Goal: Task Accomplishment & Management: Contribute content

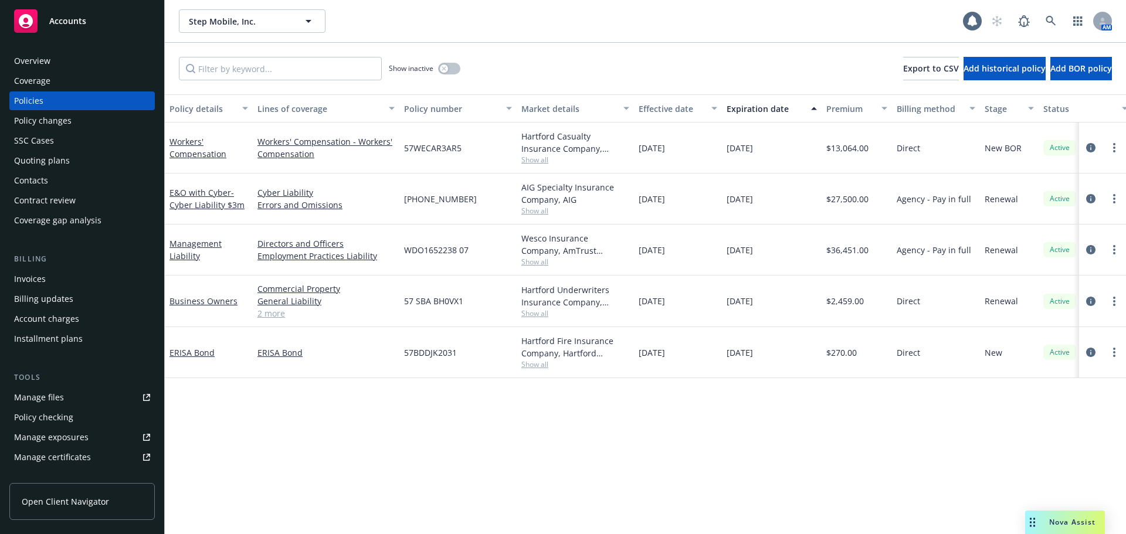
click at [76, 23] on span "Accounts" at bounding box center [67, 20] width 37 height 9
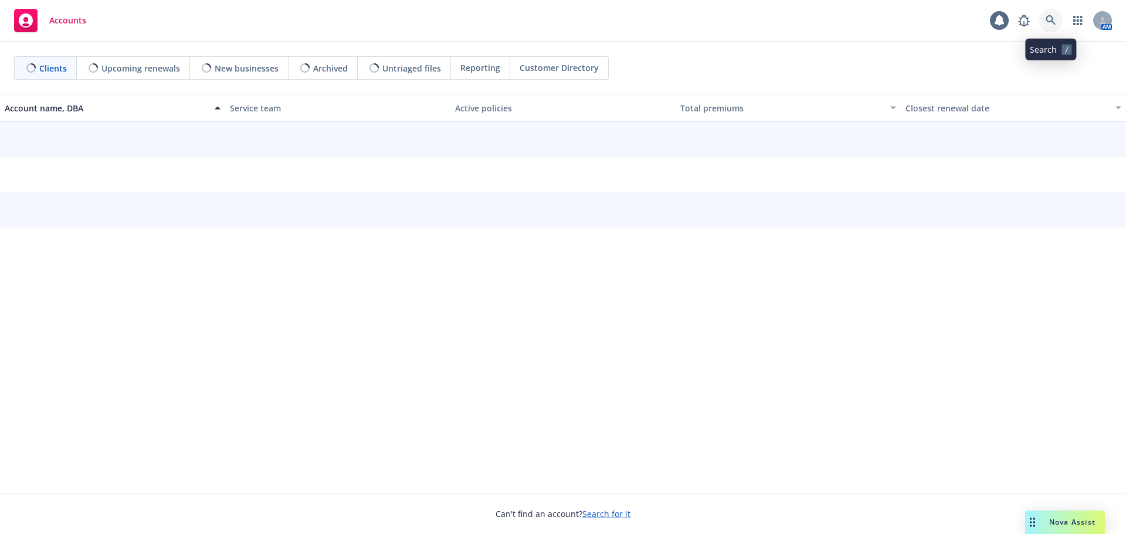
click at [1054, 15] on icon at bounding box center [1051, 20] width 11 height 11
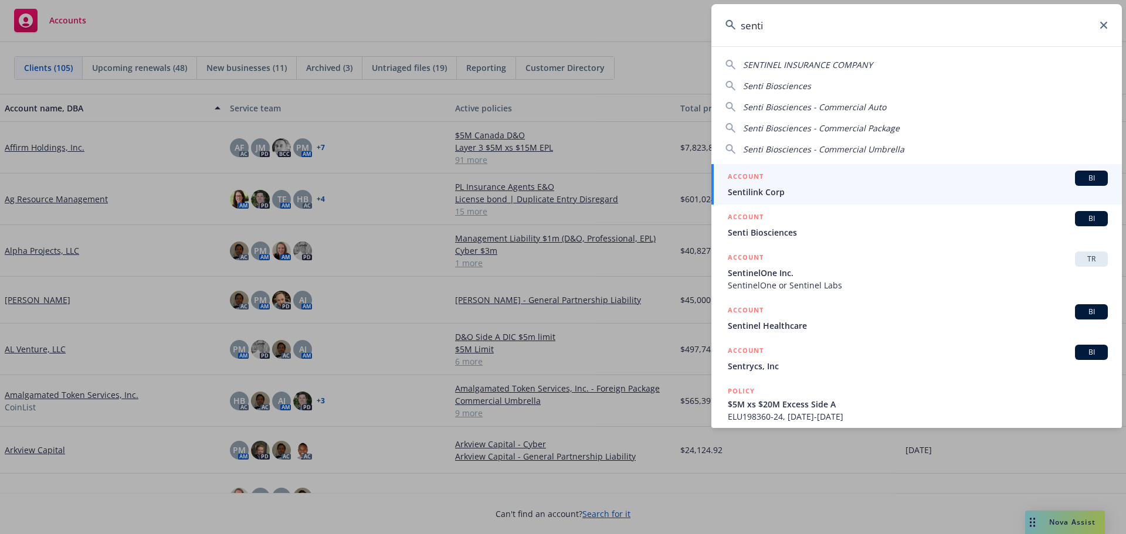
type input "senti"
click at [787, 183] on div "ACCOUNT BI" at bounding box center [918, 178] width 380 height 15
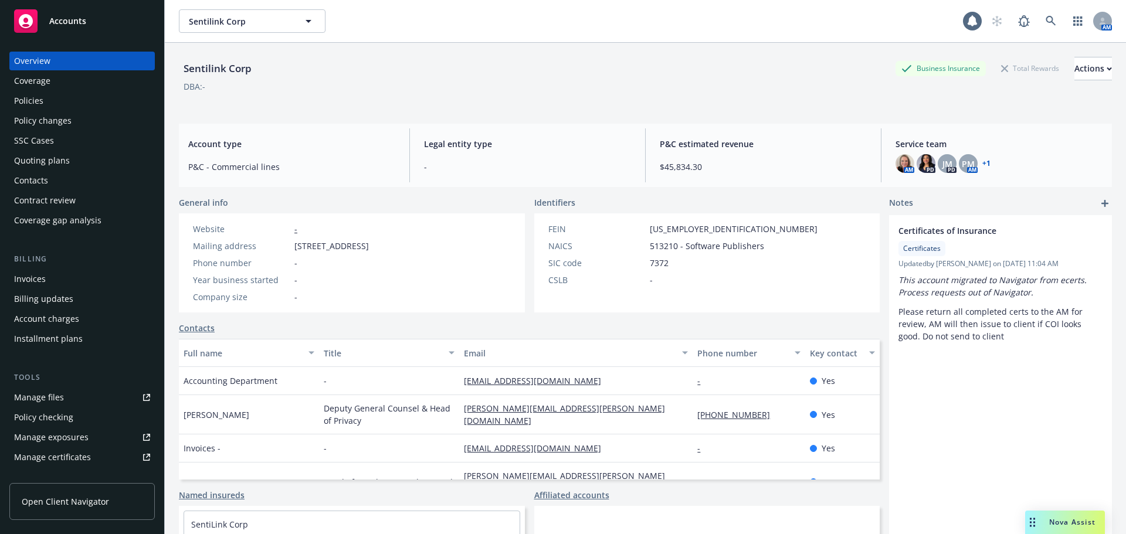
click at [1011, 358] on div "Certificates of Insurance Certificates Updated by Nancy Pardo on 03/18/2025, 11…" at bounding box center [1000, 414] width 223 height 398
click at [1012, 431] on div "Certificates of Insurance Certificates Updated by Nancy Pardo on 03/18/2025, 11…" at bounding box center [1000, 414] width 223 height 398
click at [1101, 201] on icon "add" at bounding box center [1104, 203] width 7 height 7
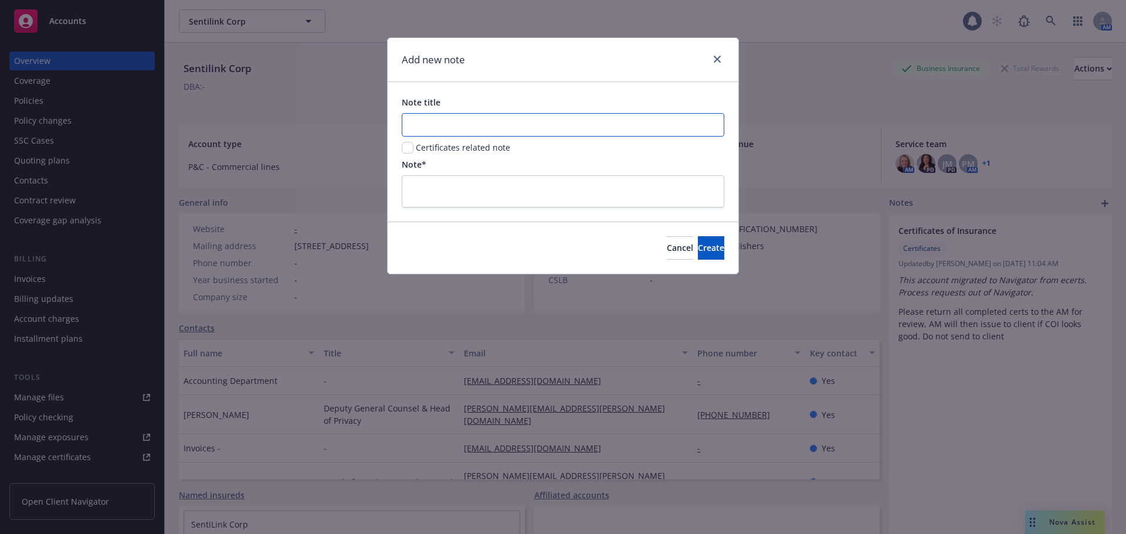
click at [439, 121] on input "Note title" at bounding box center [563, 124] width 323 height 23
type input "Invoicing"
click at [440, 185] on textarea at bounding box center [563, 191] width 323 height 32
type textarea "C"
type textarea "x"
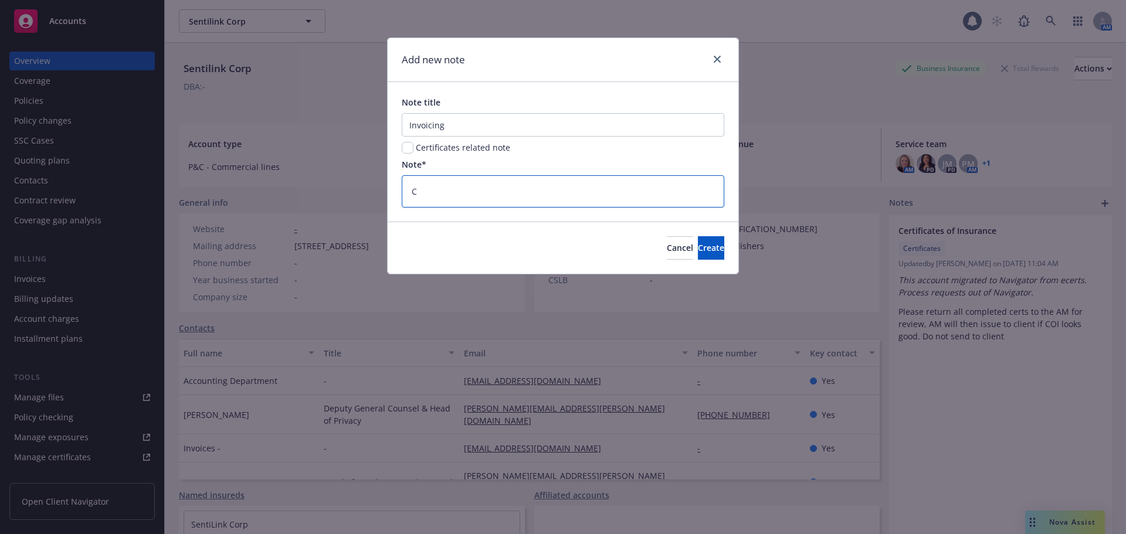
type textarea "C;"
type textarea "x"
type textarea "C;l"
type textarea "x"
type textarea "C;li"
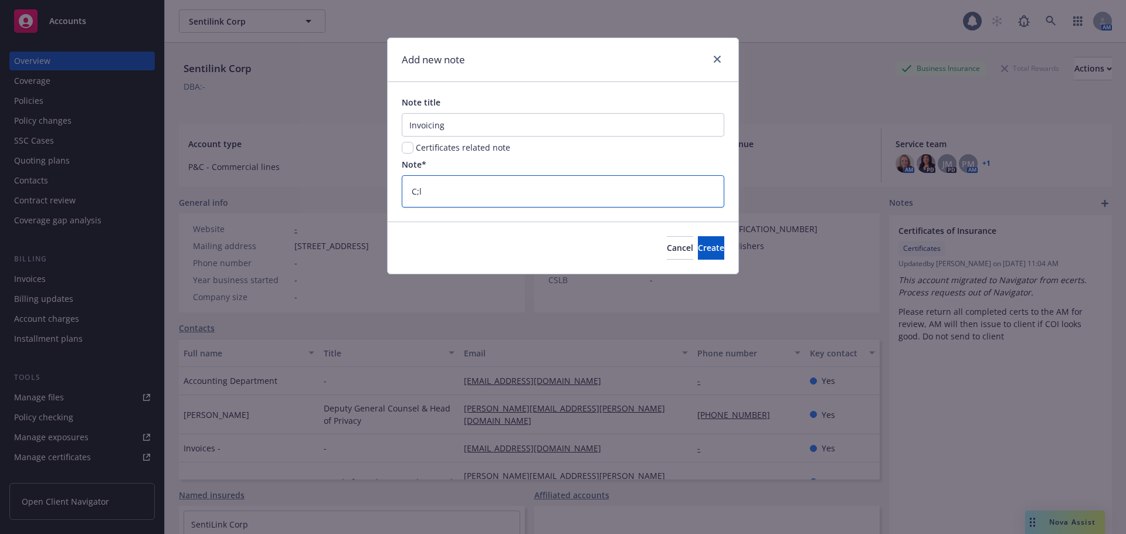
type textarea "x"
type textarea "C;lie"
type textarea "x"
type textarea "C;lien"
type textarea "x"
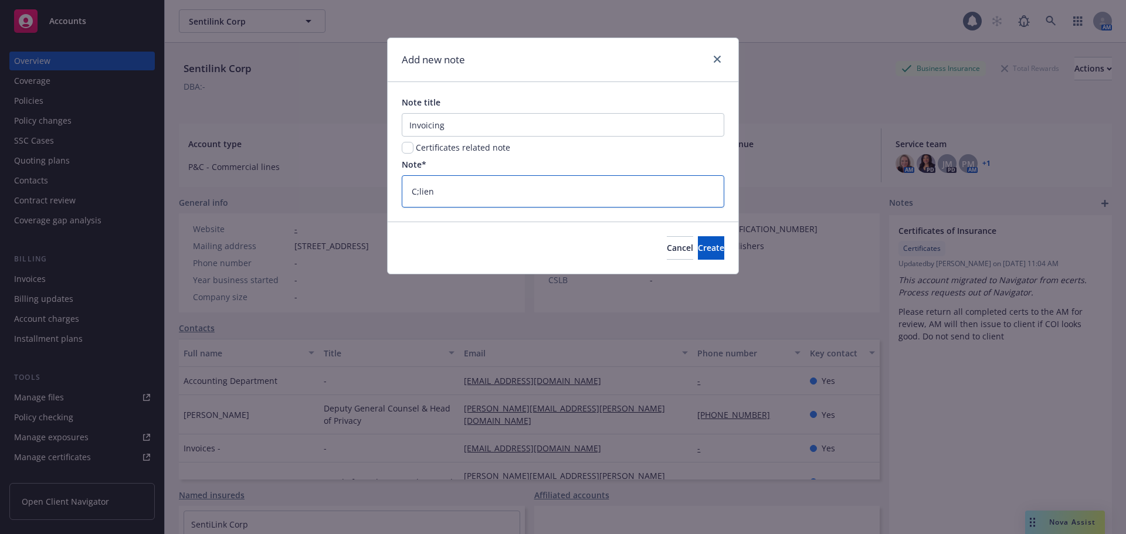
type textarea "C;lient"
type textarea "x"
type textarea "C;lien"
type textarea "x"
type textarea "C;lie"
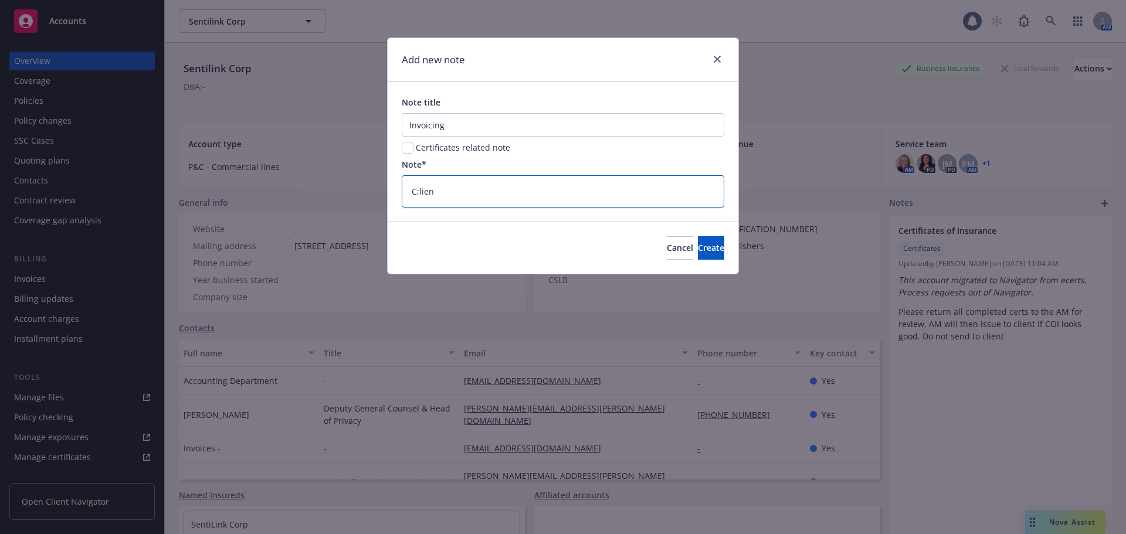
type textarea "x"
type textarea "C;li"
type textarea "x"
type textarea "C;l"
type textarea "x"
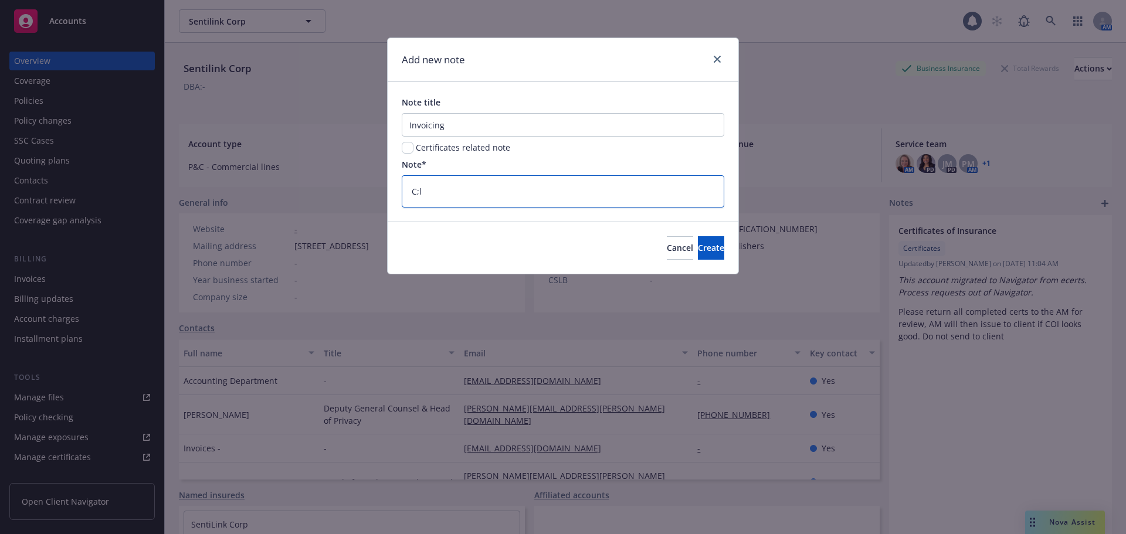
type textarea "C;"
type textarea "x"
type textarea "C"
type textarea "x"
type textarea "Cl"
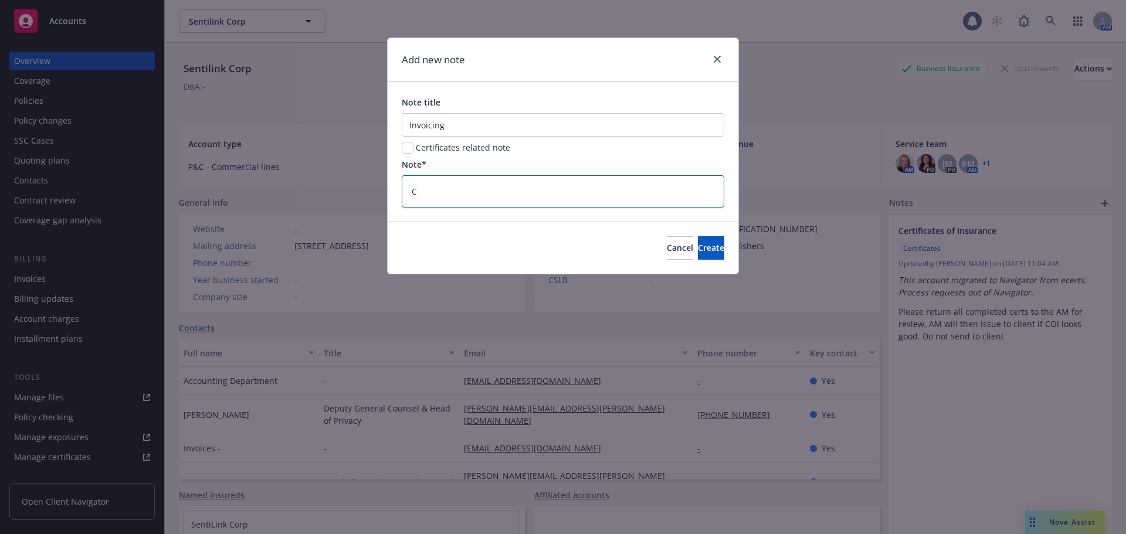
type textarea "x"
type textarea "Cli"
type textarea "x"
type textarea "Clie"
type textarea "x"
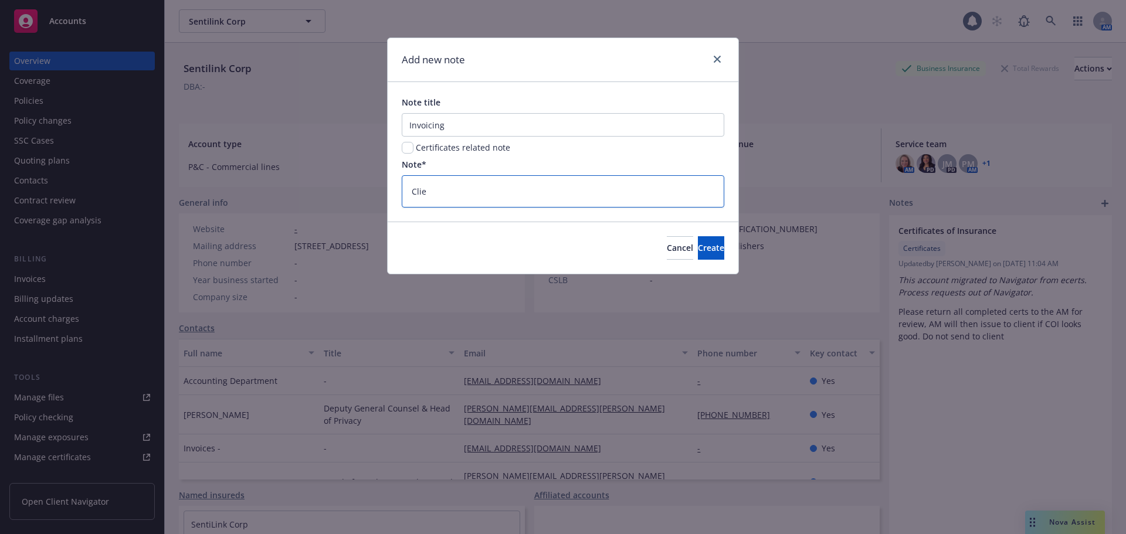
type textarea "Clien"
type textarea "x"
type textarea "Client"
type textarea "x"
type textarea "Client"
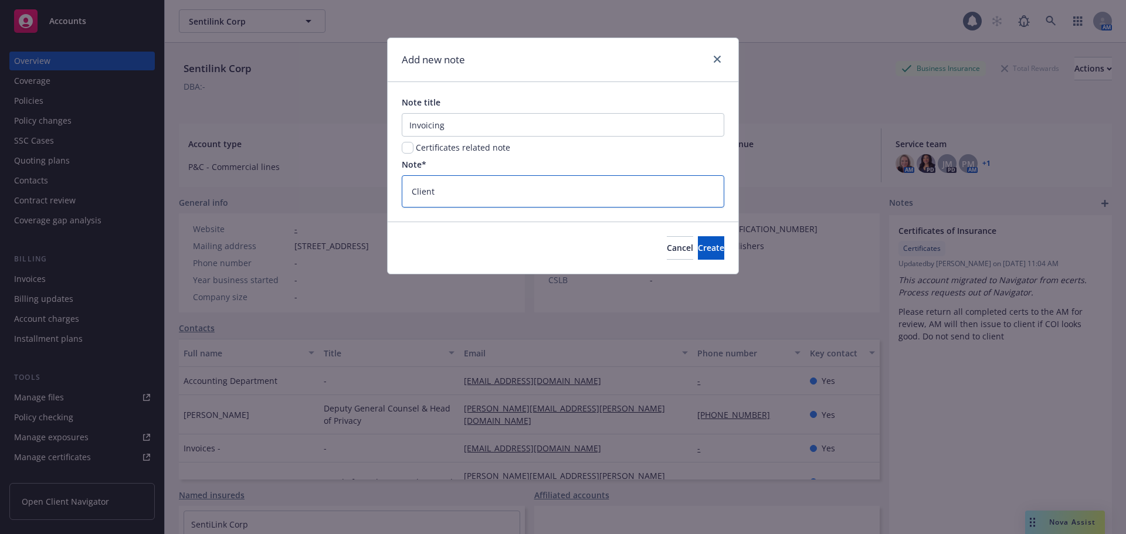
type textarea "x"
type textarea "Client h"
type textarea "x"
type textarea "Client ha"
type textarea "x"
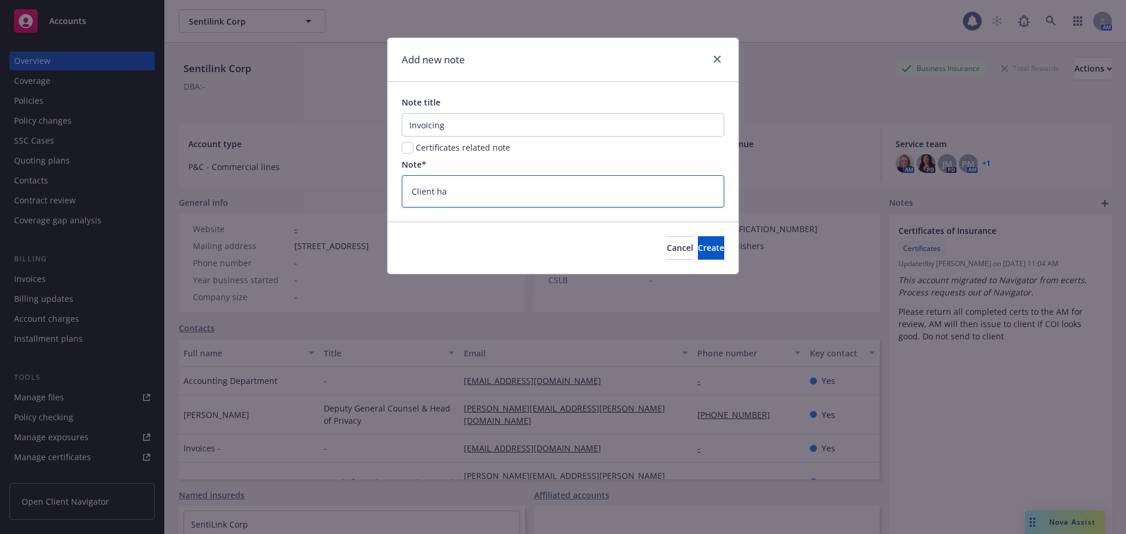
type textarea "Client has"
type textarea "x"
type textarea "Client has"
type textarea "x"
type textarea "Client has a"
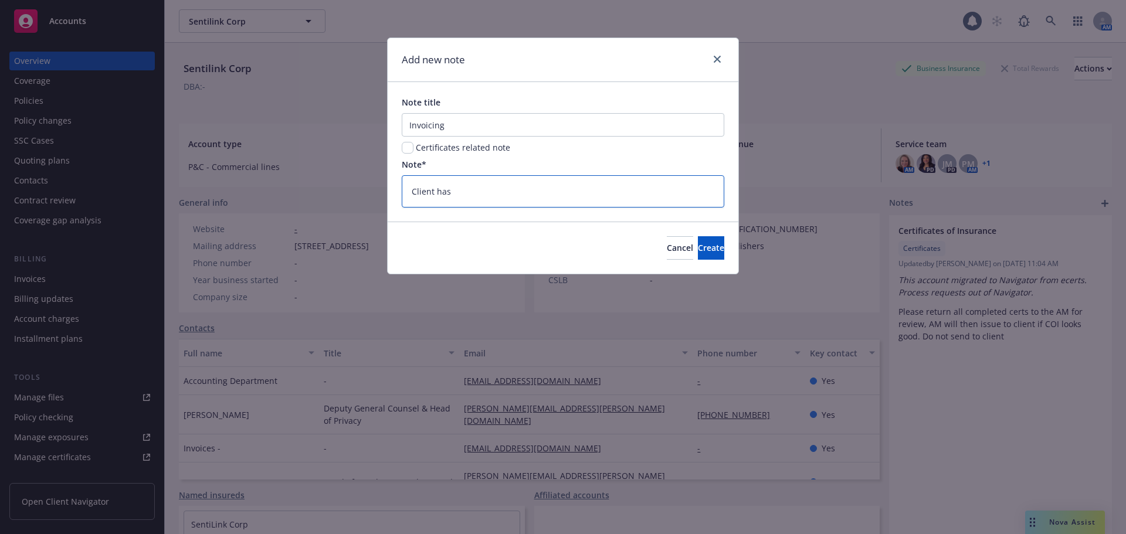
type textarea "x"
type textarea "Client has as"
type textarea "x"
type textarea "Client has ask"
type textarea "x"
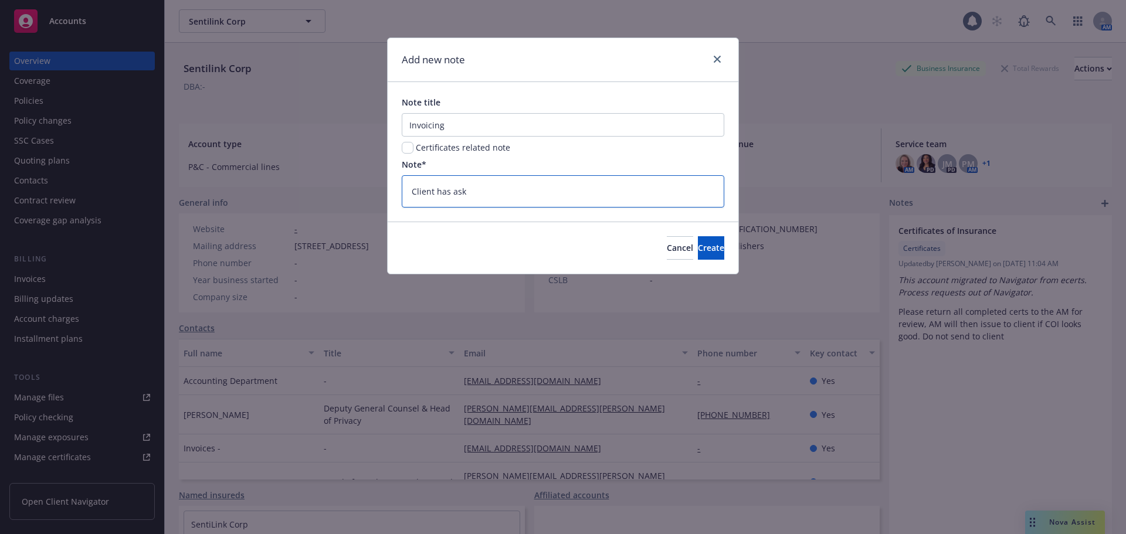
type textarea "Client has aske"
type textarea "x"
type textarea "Client has asked"
type textarea "x"
type textarea "Client has asked"
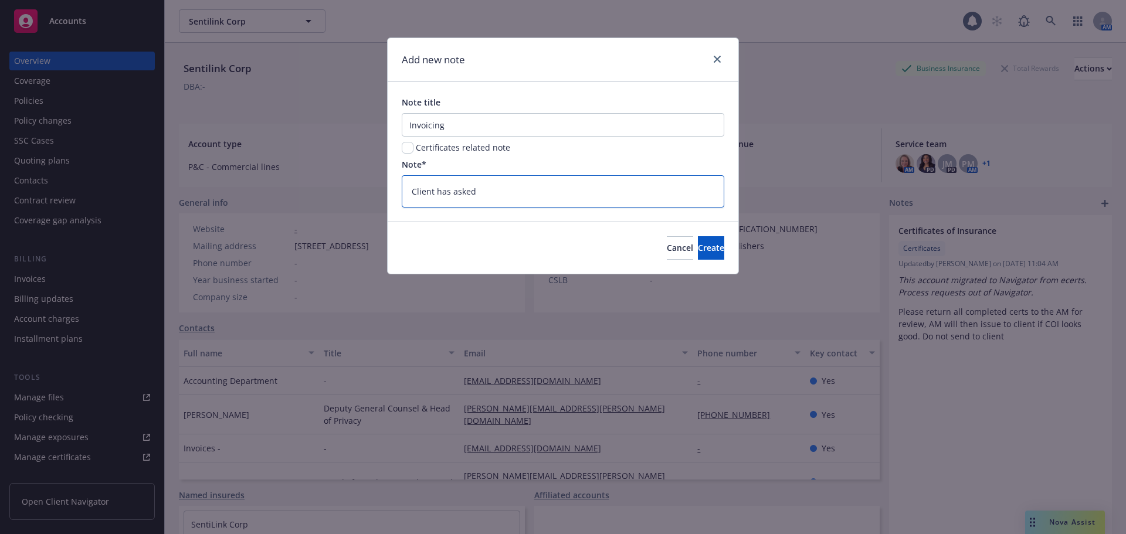
type textarea "x"
type textarea "Client has asked t"
type textarea "x"
type textarea "Client has asked th"
type textarea "x"
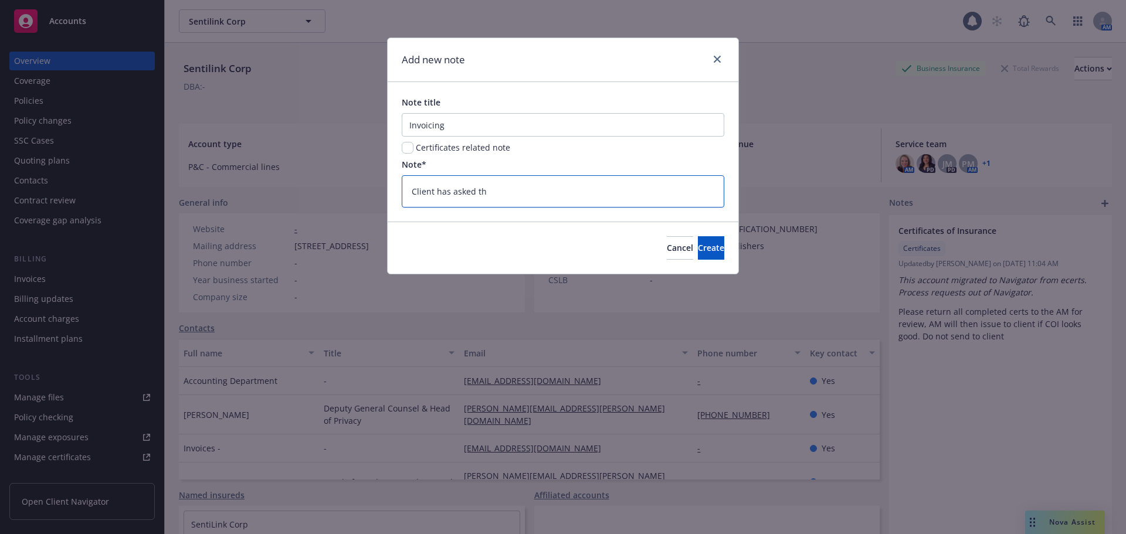
type textarea "Client has asked tha"
type textarea "x"
type textarea "Client has asked that"
type textarea "x"
type textarea "Client has asked that"
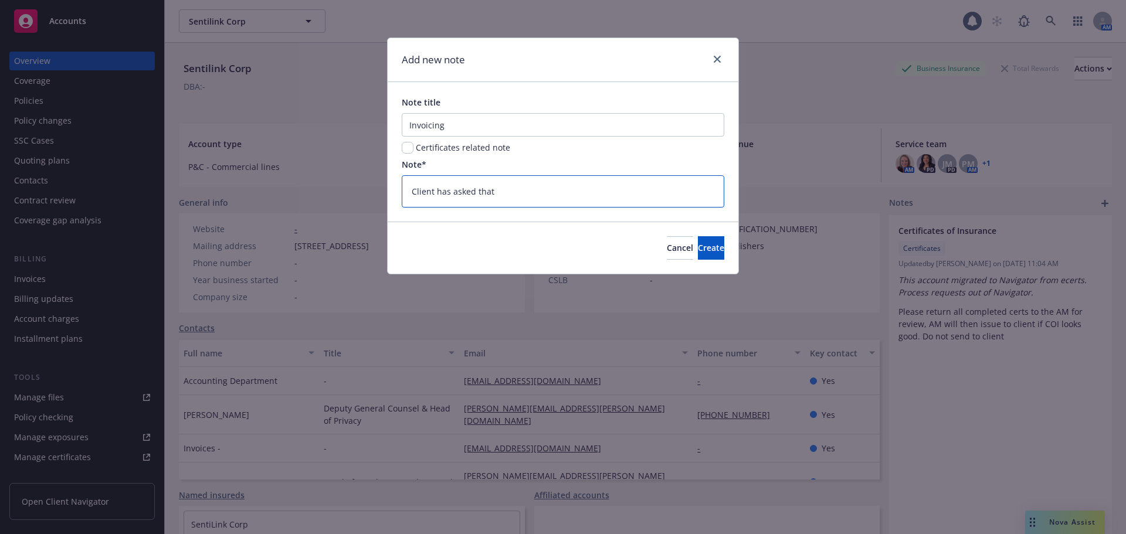
type textarea "x"
type textarea "Client has asked that t"
type textarea "x"
type textarea "Client has asked that th"
type textarea "x"
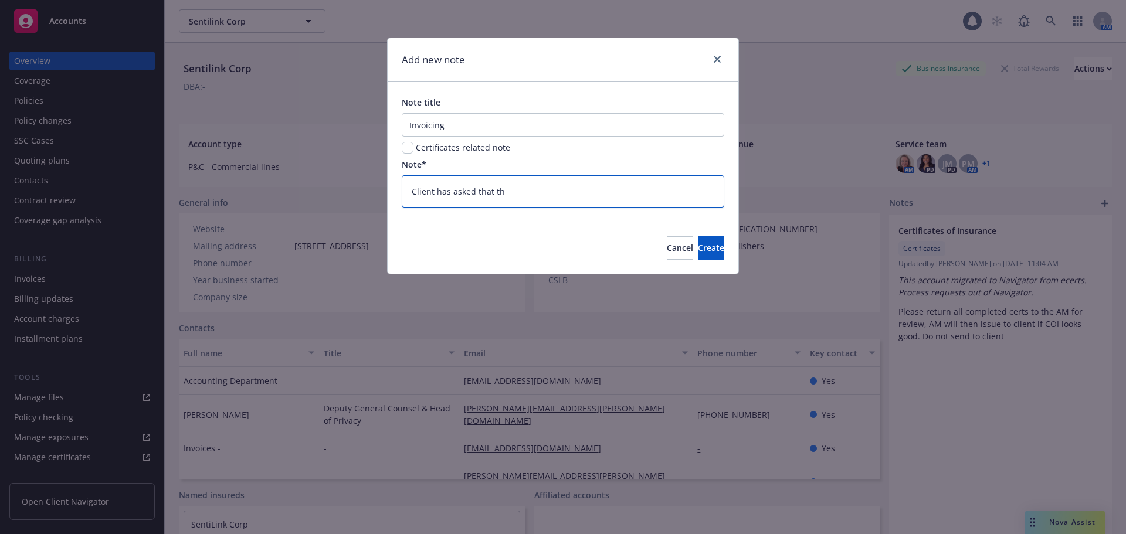
type textarea "Client has asked that the"
type textarea "x"
type textarea "Client has asked that the"
type textarea "x"
type textarea "Client has asked that the f"
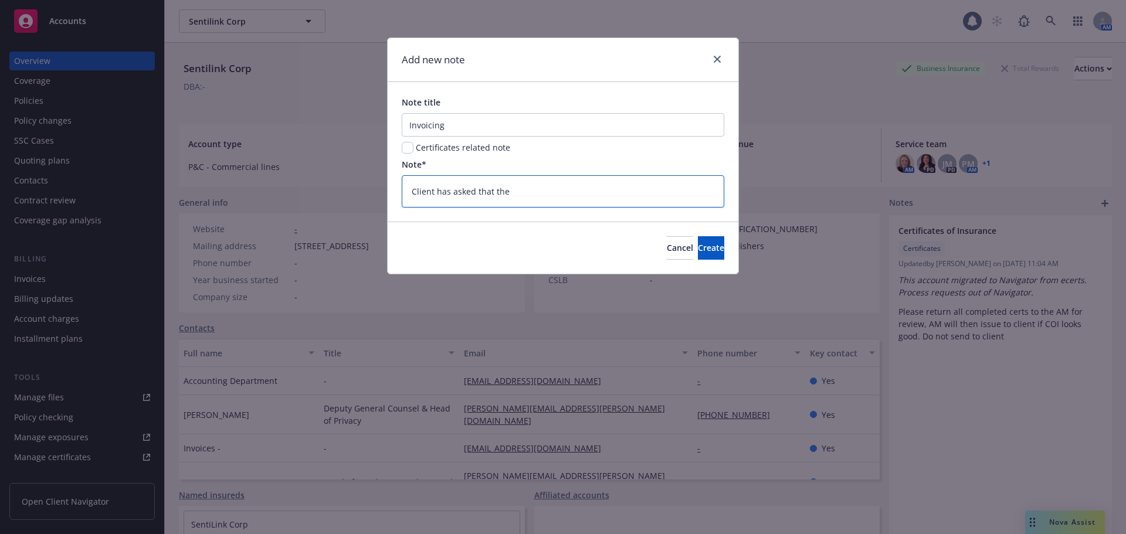
type textarea "x"
type textarea "Client has asked that the fo"
type textarea "x"
type textarea "Client has asked that the fol"
type textarea "x"
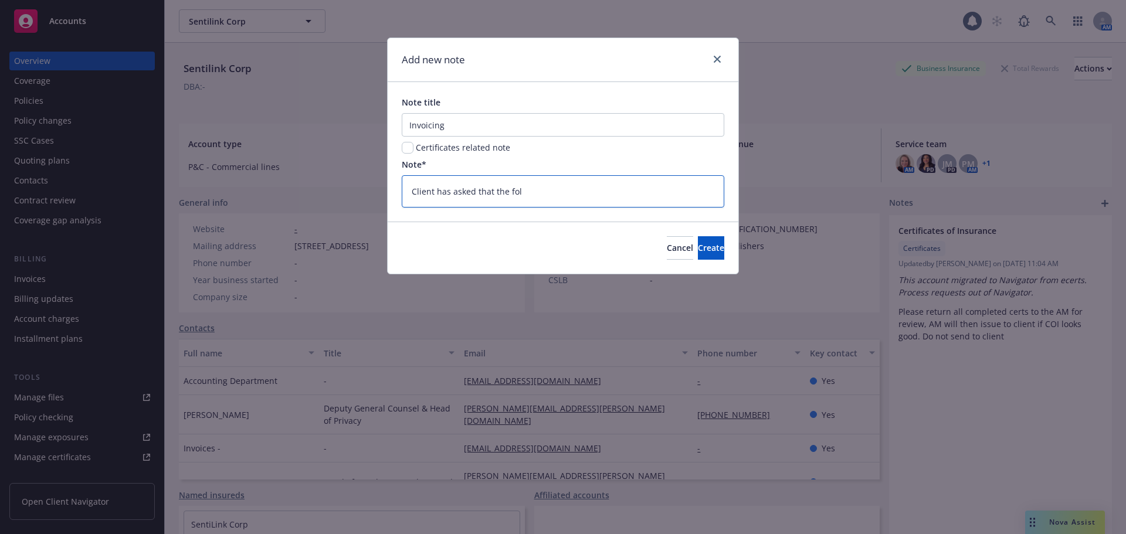
type textarea "Client has asked that the foll"
type textarea "x"
type textarea "Client has asked that the follo"
type textarea "x"
type textarea "Client has asked that the follow"
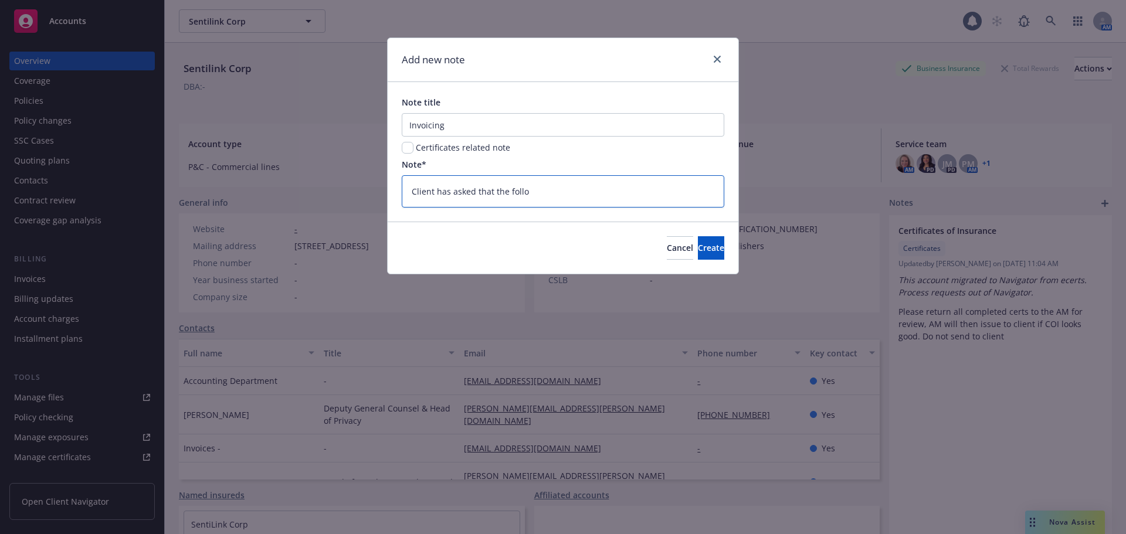
type textarea "x"
type textarea "Client has asked that the followi"
type textarea "x"
type textarea "Client has asked that the followin"
type textarea "x"
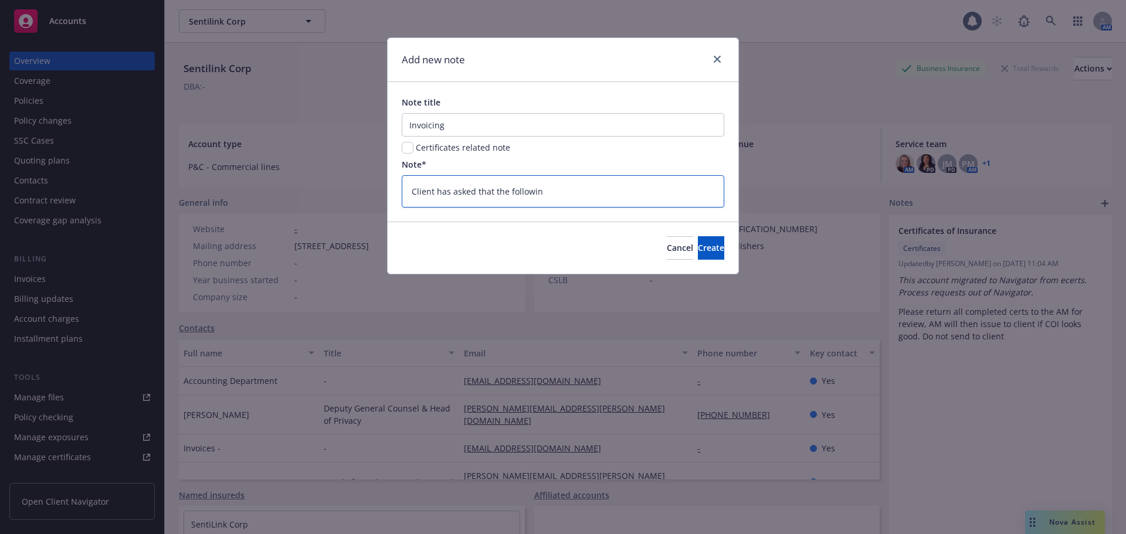
type textarea "Client has asked that the following"
type textarea "x"
type textarea "Client has asked that the following"
type textarea "x"
type textarea "Client has asked that the following b"
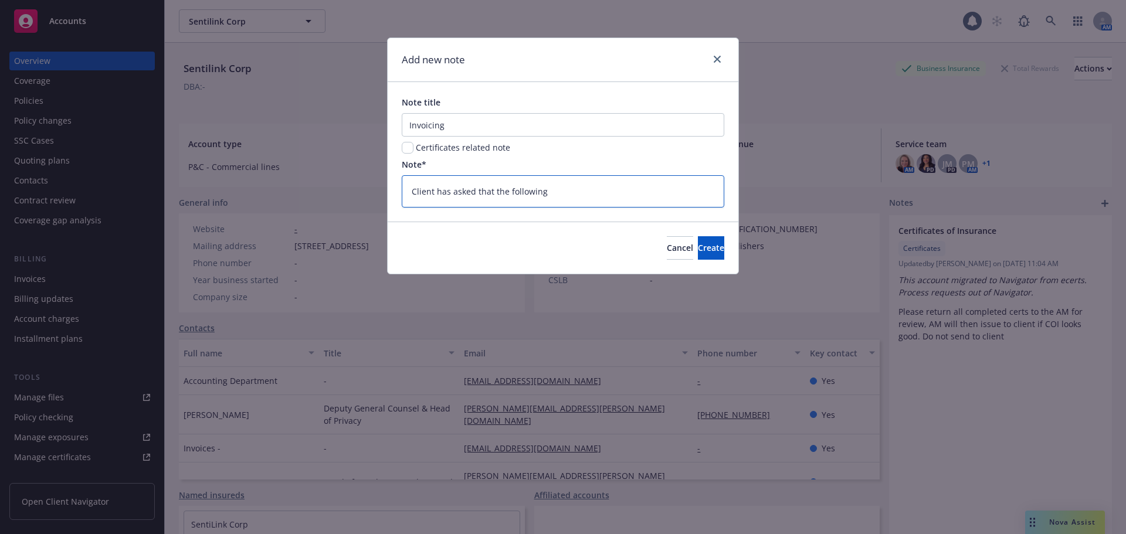
type textarea "x"
type textarea "Client has asked that the following be"
type textarea "x"
type textarea "Client has asked that the following be"
type textarea "x"
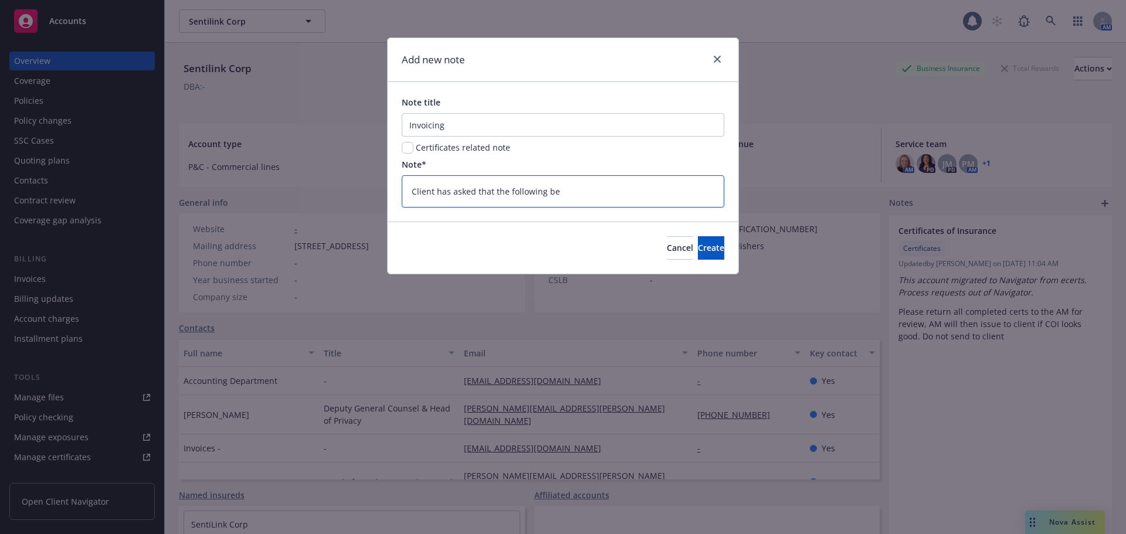
type textarea "Client has asked that the following be i"
type textarea "x"
type textarea "Client has asked that the following be in"
type textarea "x"
type textarea "Client has asked that the following be inc"
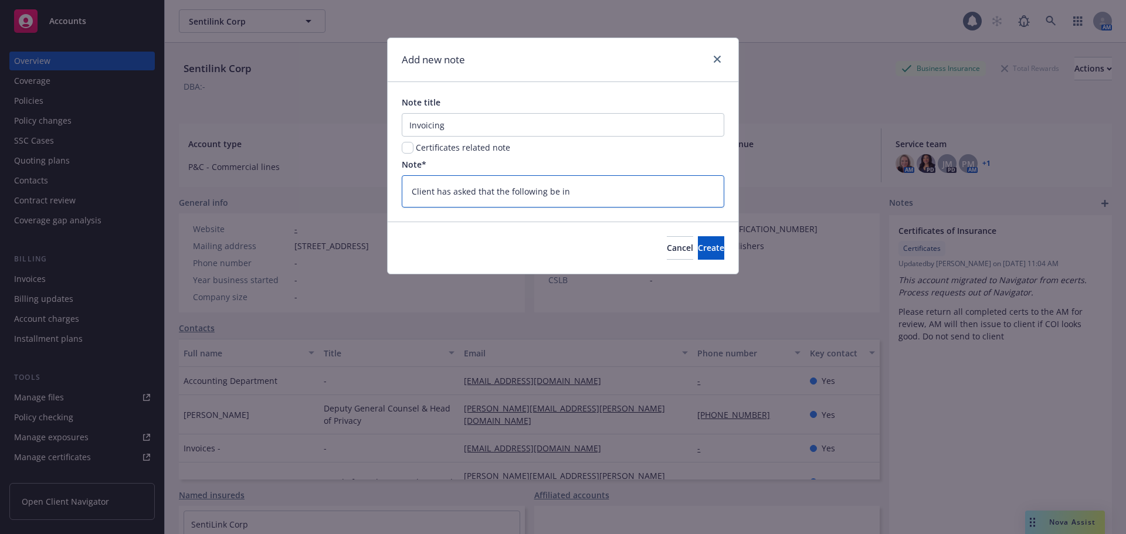
type textarea "x"
type textarea "Client has asked that the following be incu"
type textarea "x"
type textarea "Client has asked that the following be incud"
type textarea "x"
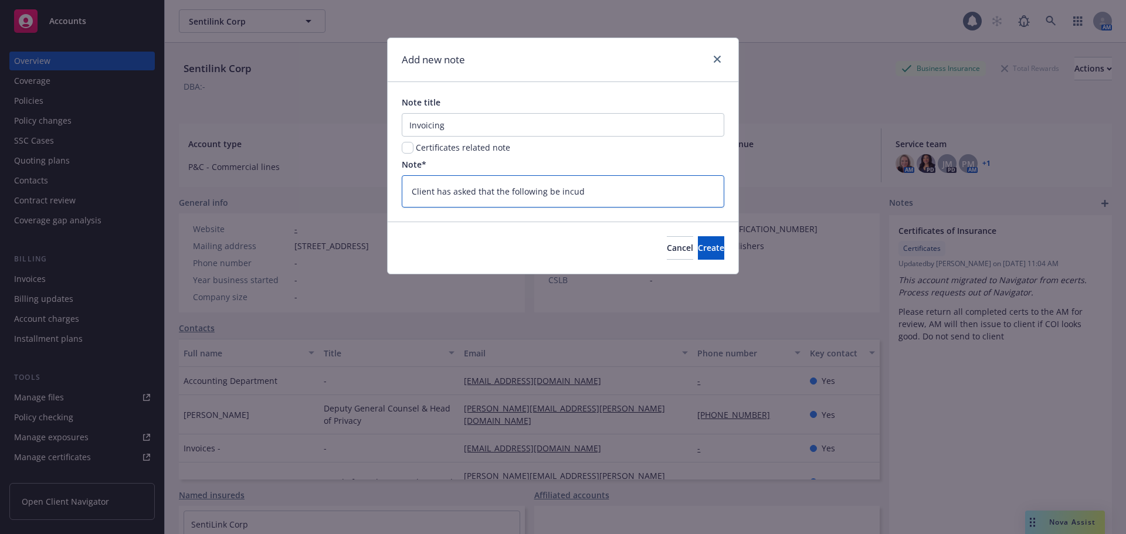
type textarea "Client has asked that the following be incude"
type textarea "x"
type textarea "Client has asked that the following be incuded"
type textarea "x"
type textarea "Client has asked that the following be incuded"
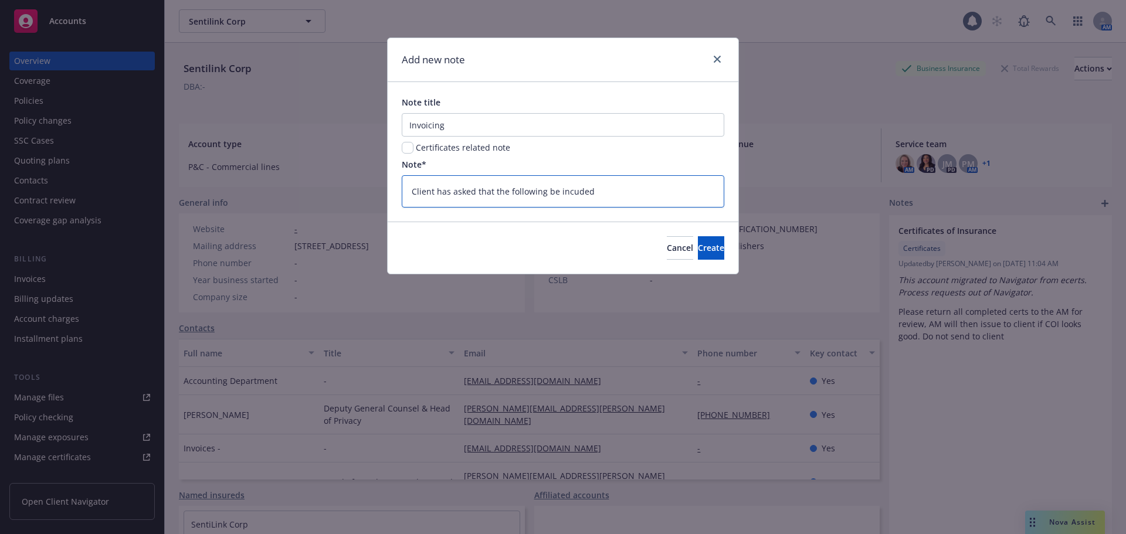
type textarea "x"
type textarea "Client has asked that the following be incuded i"
type textarea "x"
type textarea "Client has asked that the following be incuded in"
type textarea "x"
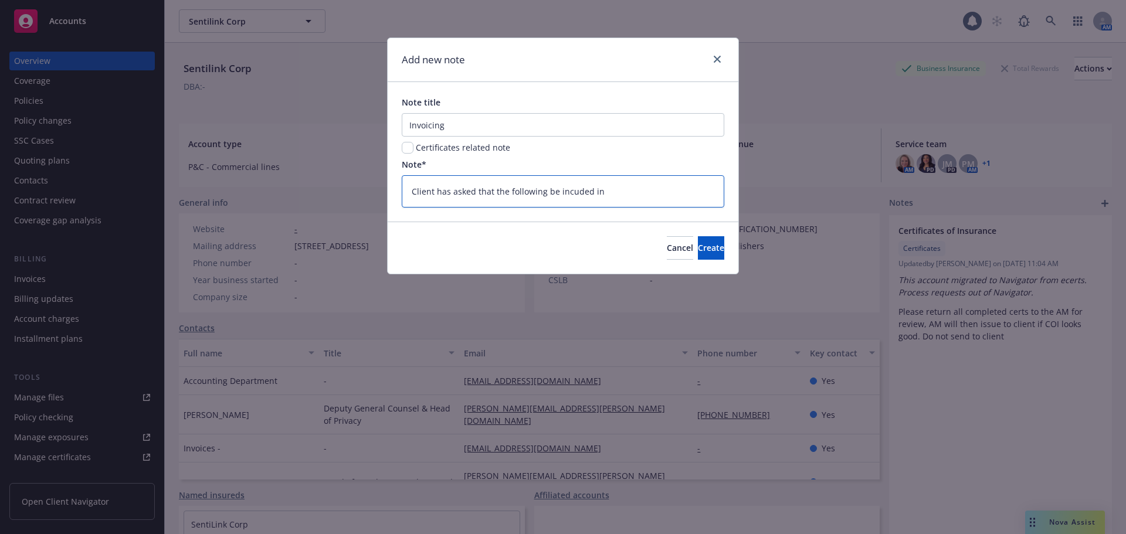
type textarea "Client has asked that the following be incuded in"
type textarea "x"
type textarea "Client has asked that the following be incuded in I"
type textarea "x"
type textarea "Client has asked that the following be incuded in In"
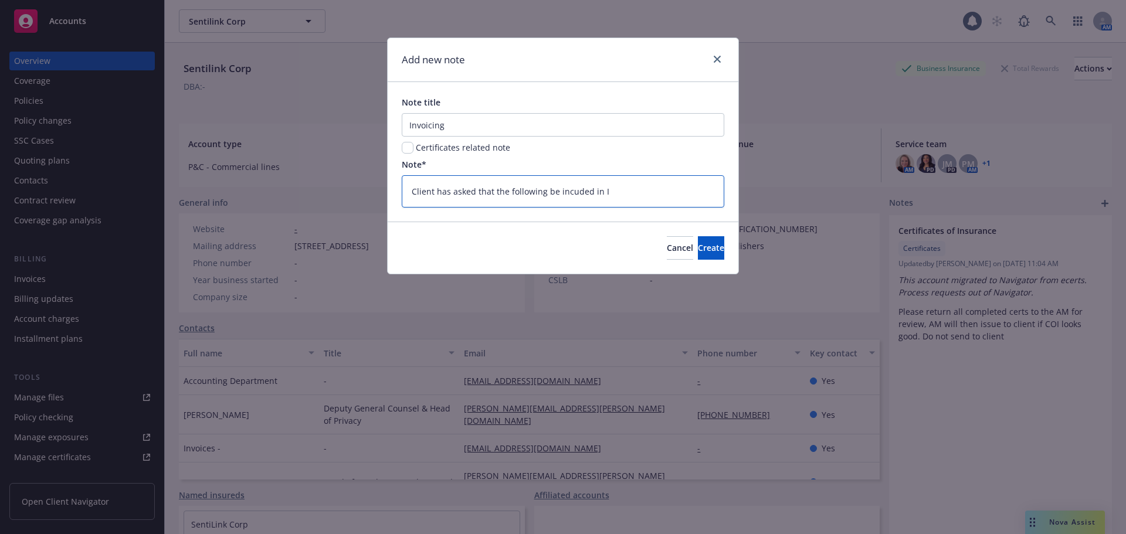
type textarea "x"
type textarea "Client has asked that the following be incuded in Inv"
type textarea "x"
type textarea "Client has asked that the following be incuded in Invo"
type textarea "x"
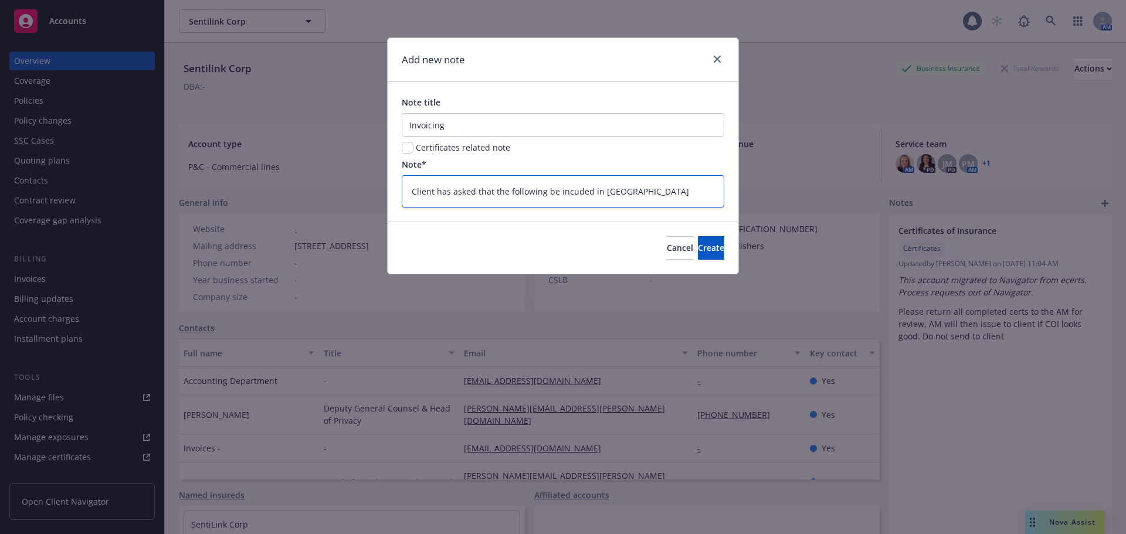
type textarea "Client has asked that the following be incuded in Invoi"
type textarea "x"
type textarea "Client has asked that the following be incuded in Invoic"
type textarea "x"
type textarea "Client has asked that the following be incuded in Invoici"
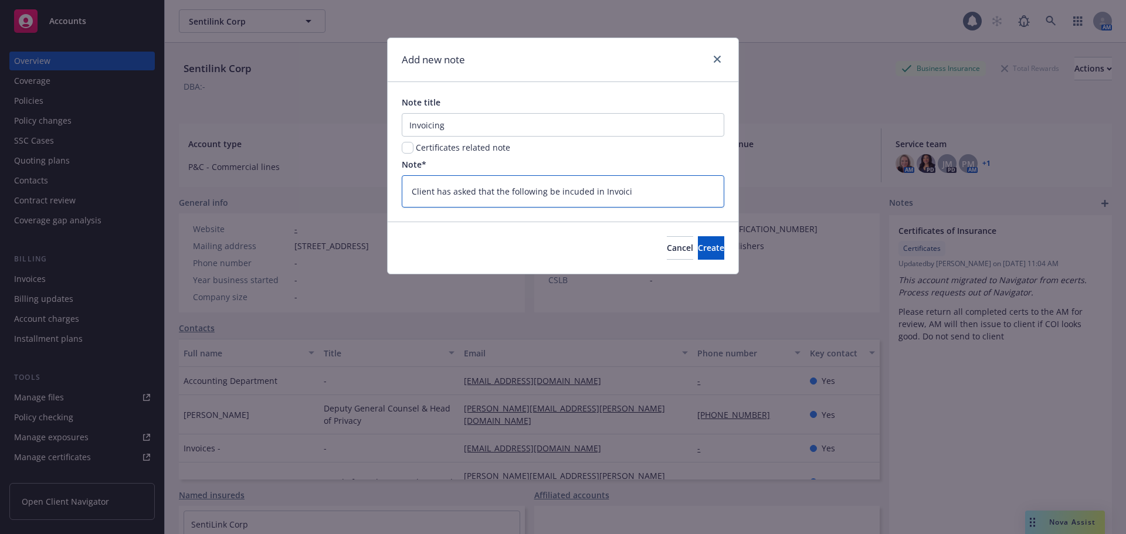
type textarea "x"
type textarea "Client has asked that the following be incuded in Invoicin"
type textarea "x"
type textarea "Client has asked that the following be incuded in Invoicing"
type textarea "x"
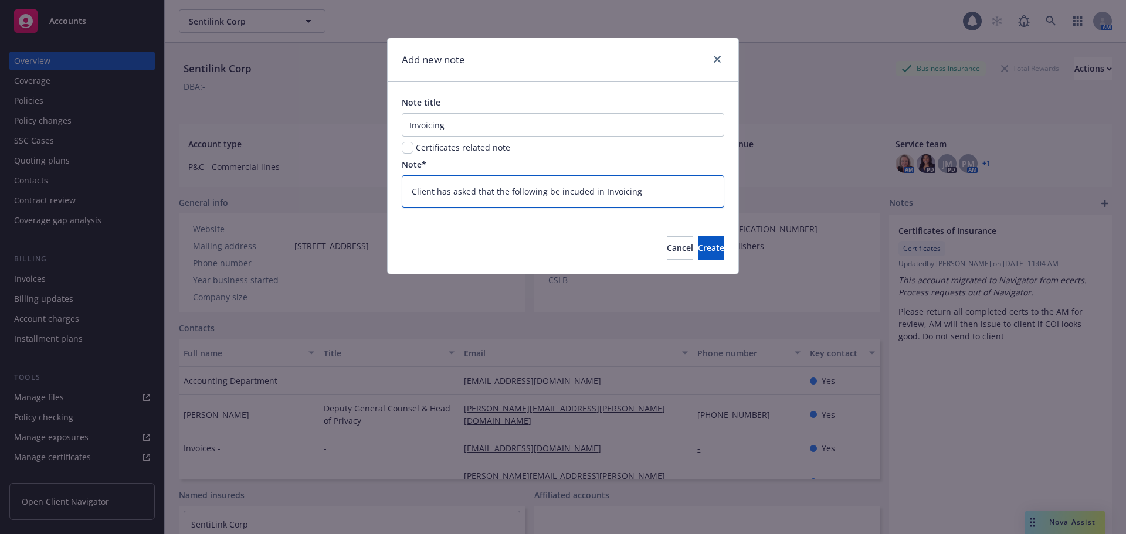
type textarea "Client has asked that the following be incuded in Invoicing/"
type textarea "x"
type textarea "Client has asked that the following be incuded in Invoicing/B"
type textarea "x"
type textarea "Client has asked that the following be incuded in Invoicing/Bi"
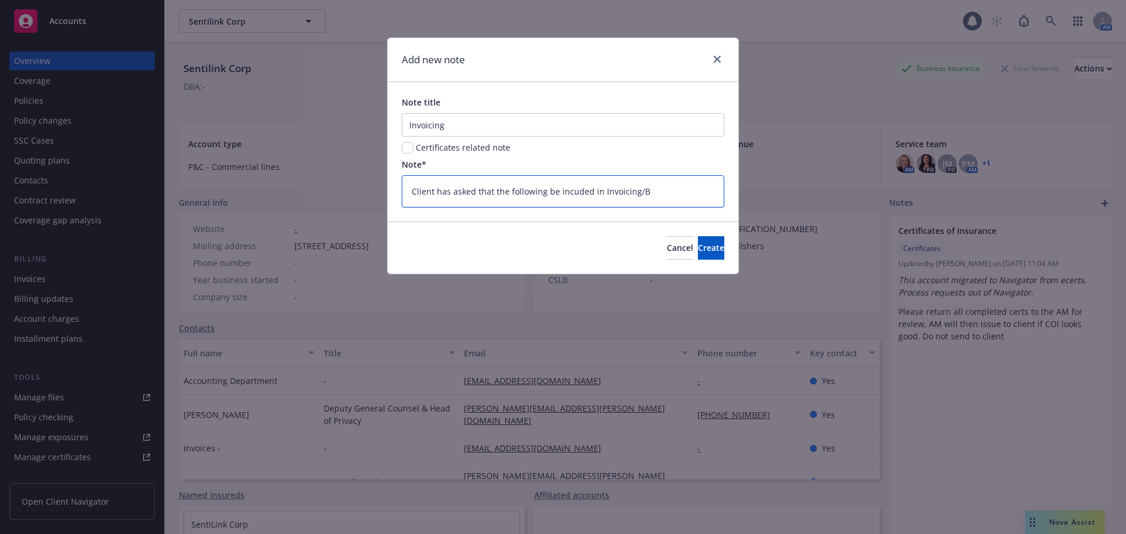
type textarea "x"
type textarea "Client has asked that the following be incuded in Invoicing/Bil"
type textarea "x"
type textarea "Client has asked that the following be incuded in Invoicing/Bill"
type textarea "x"
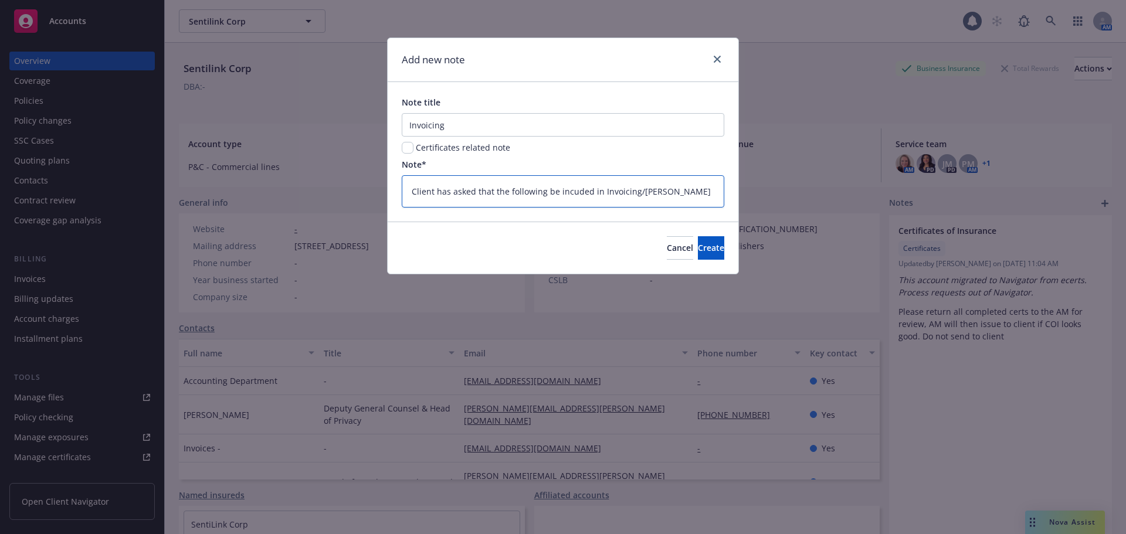
type textarea "Client has asked that the following be incuded in Invoicing/Billi"
type textarea "x"
type textarea "Client has asked that the following be incuded in Invoicing/Billin"
type textarea "x"
type textarea "Client has asked that the following be incuded in Invoicing/Billing"
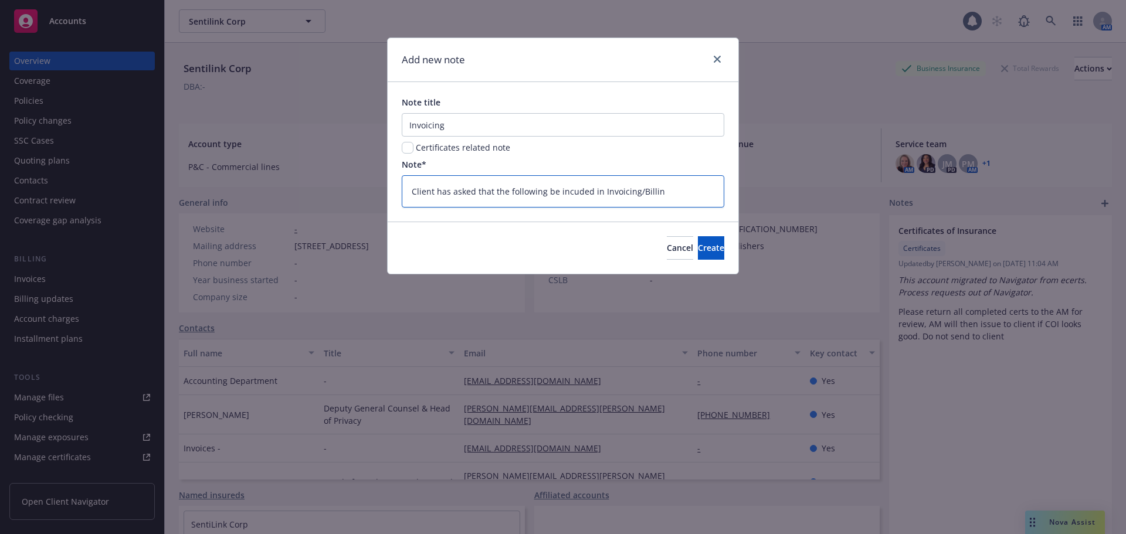
type textarea "x"
type textarea "Client has asked that the following be incuded in Invoicing/Billing"
type textarea "x"
type textarea "Client has asked that the following be incuded in Invoicing/Billing i"
type textarea "x"
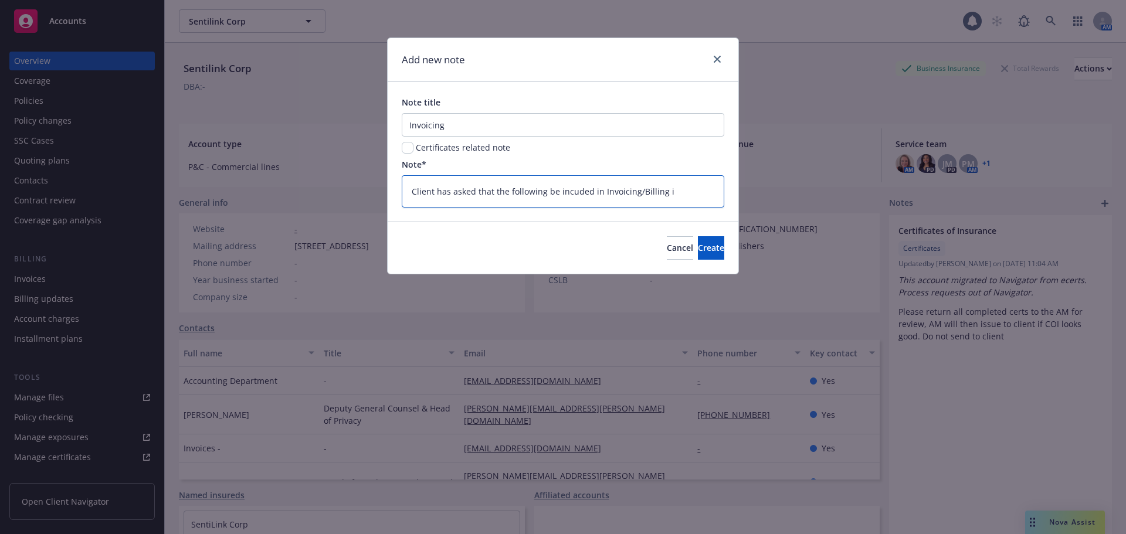
type textarea "Client has asked that the following be incuded in Invoicing/Billing is"
type textarea "x"
type textarea "Client has asked that the following be incuded in Invoicing/Billing iss"
type textarea "x"
type textarea "Client has asked that the following be incuded in Invoicing/Billing issu"
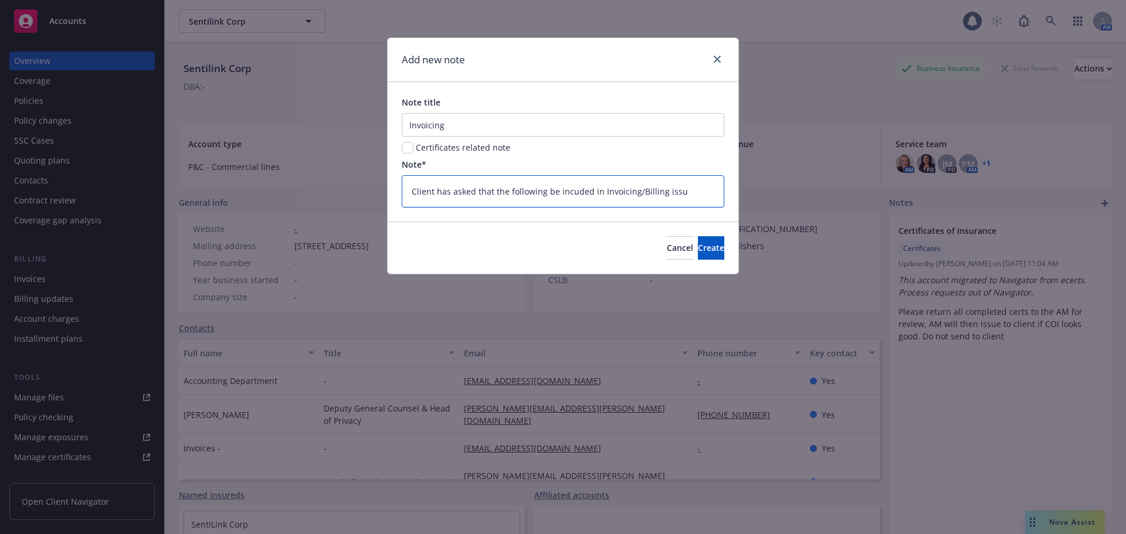
type textarea "x"
type textarea "Client has asked that the following be incuded in Invoicing/Billing issue"
type textarea "x"
type textarea "Client has asked that the following be incuded in Invoicing/Billing issues"
type textarea "x"
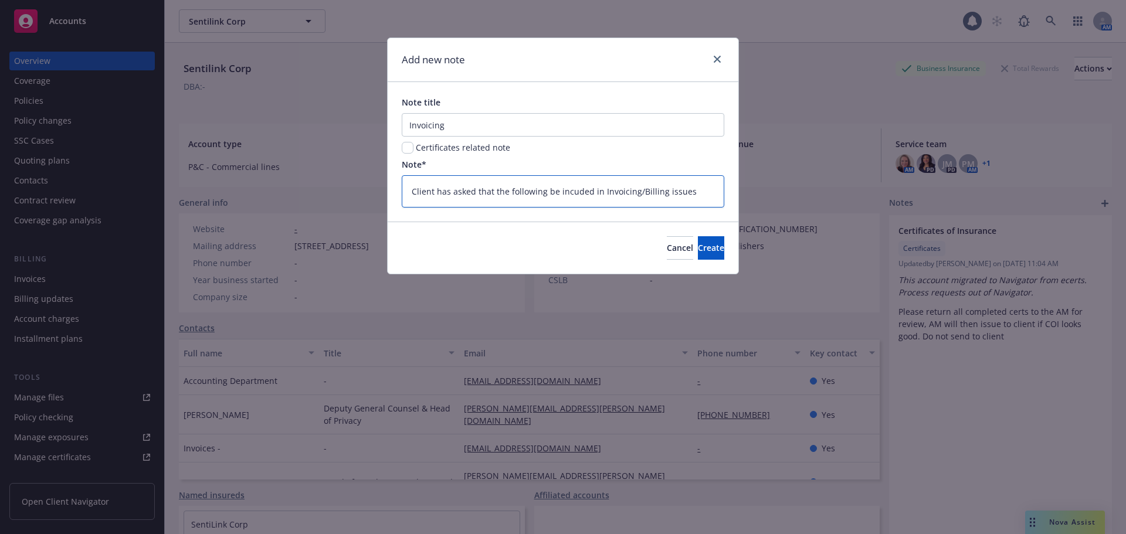
type textarea "Client has asked that the following be incuded in Invoicing/Billing issues:"
type textarea "x"
type textarea "Client has asked that the following be incuded in Invoicing/Billing issues:"
type textarea "x"
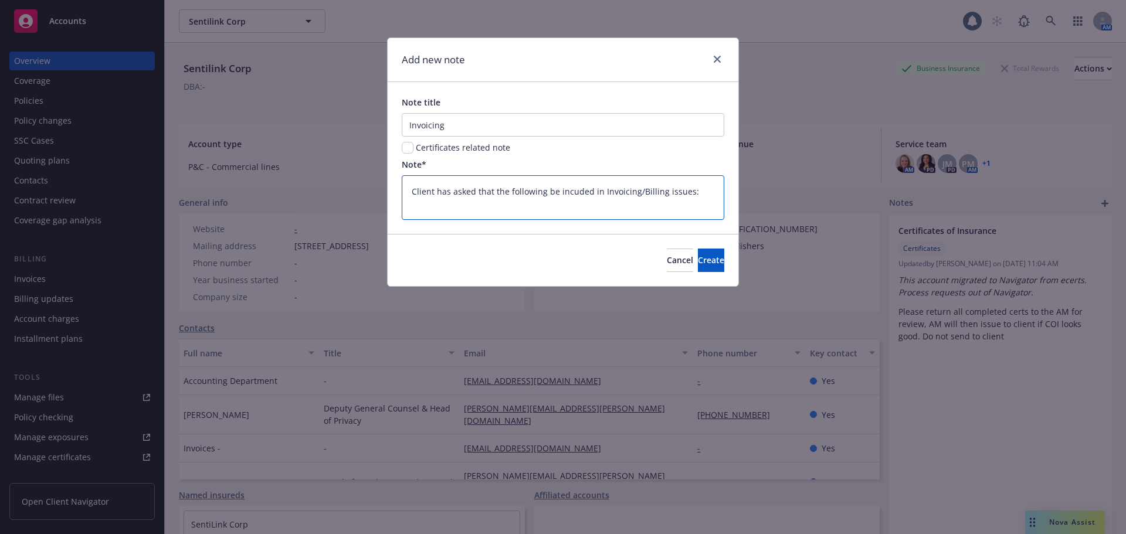
type textarea "Client has asked that the following be incuded in Invoicing/Billing issues:"
type textarea "x"
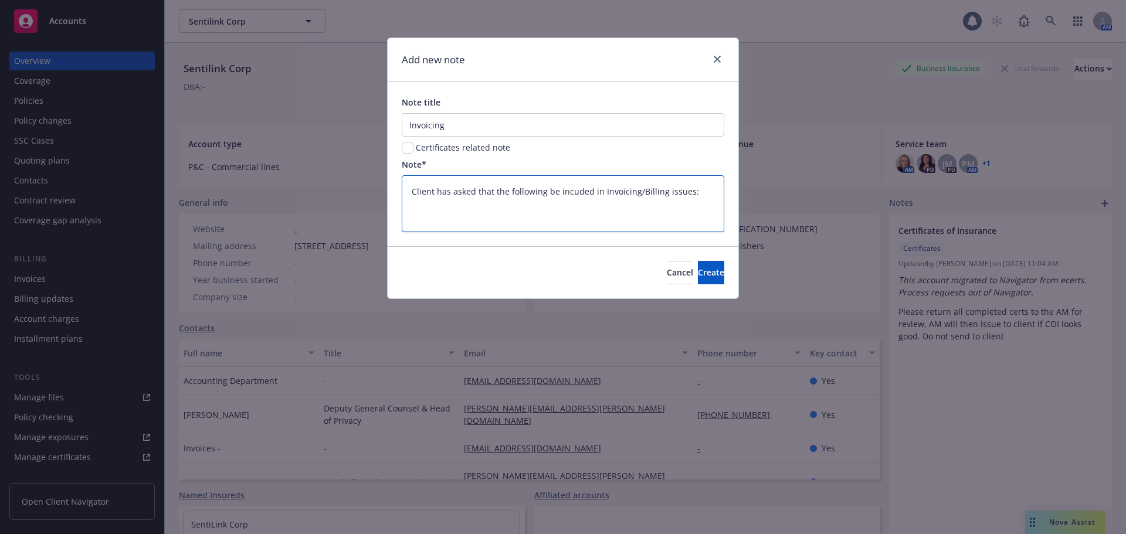
paste textarea "Send all invoices & accounting matters to: bills@sentilink.com accounting@senti…"
type textarea "Client has asked that the following be incuded in Invoicing/Billing issues: Sen…"
type textarea "x"
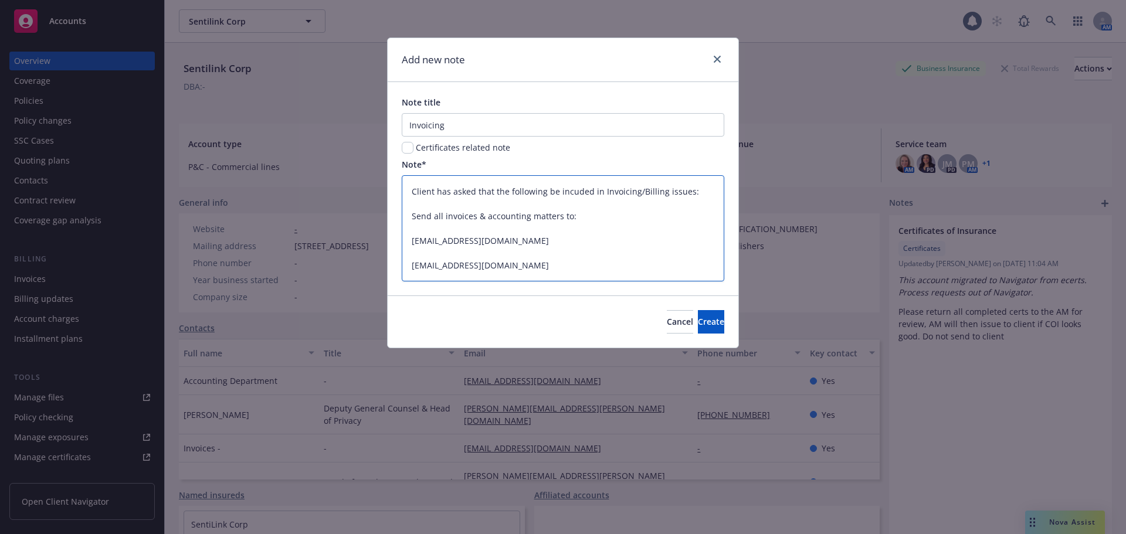
drag, startPoint x: 410, startPoint y: 218, endPoint x: 635, endPoint y: 227, distance: 224.8
click at [635, 227] on textarea "Client has asked that the following be incuded in Invoicing/Billing issues: Sen…" at bounding box center [563, 228] width 323 height 106
type textarea "Client has asked that the following be incuded in Invoicing/Billing issues: bil…"
type textarea "x"
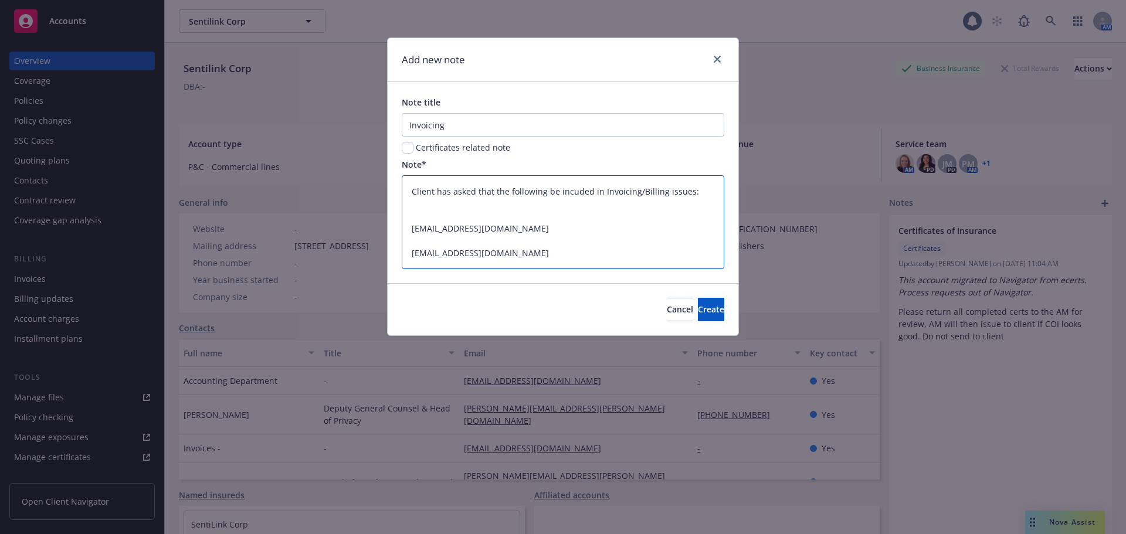
type textarea "Client has asked that the following be incuded in Invoicing/Billing issues: bil…"
type textarea "x"
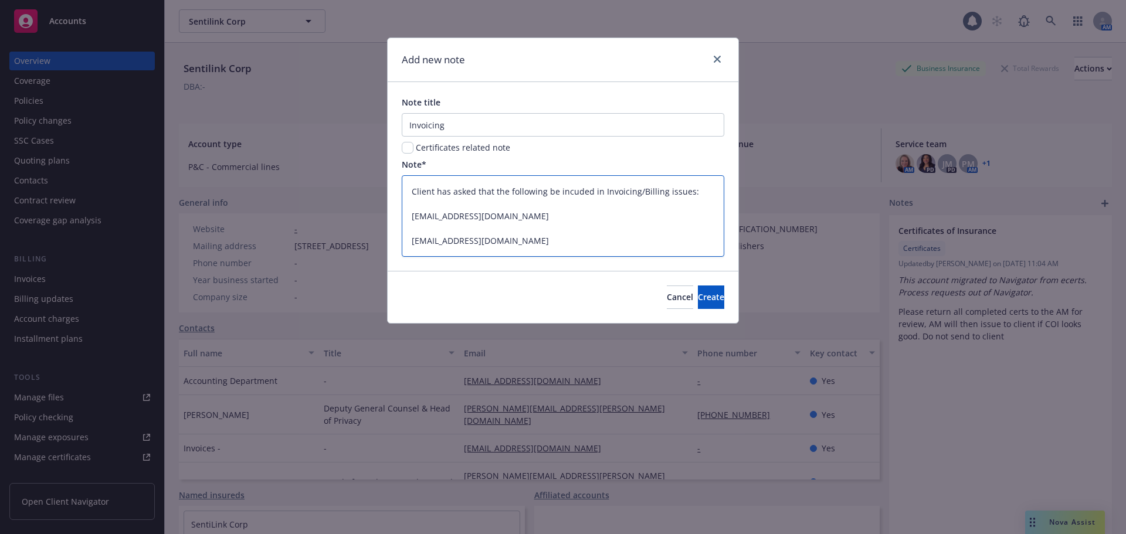
click at [567, 194] on textarea "Client has asked that the following be incuded in Invoicing/Billing issues: bil…" at bounding box center [563, 216] width 323 height 82
type textarea "Client has asked that the following be included in Invoicing/Billing issues: bi…"
type textarea "x"
click at [602, 190] on textarea "Client has asked that the following be included in Invoicing/Billing issues: bi…" at bounding box center [563, 216] width 323 height 82
type textarea "Client has asked that the following be included in aInvoicing/Billing issues: b…"
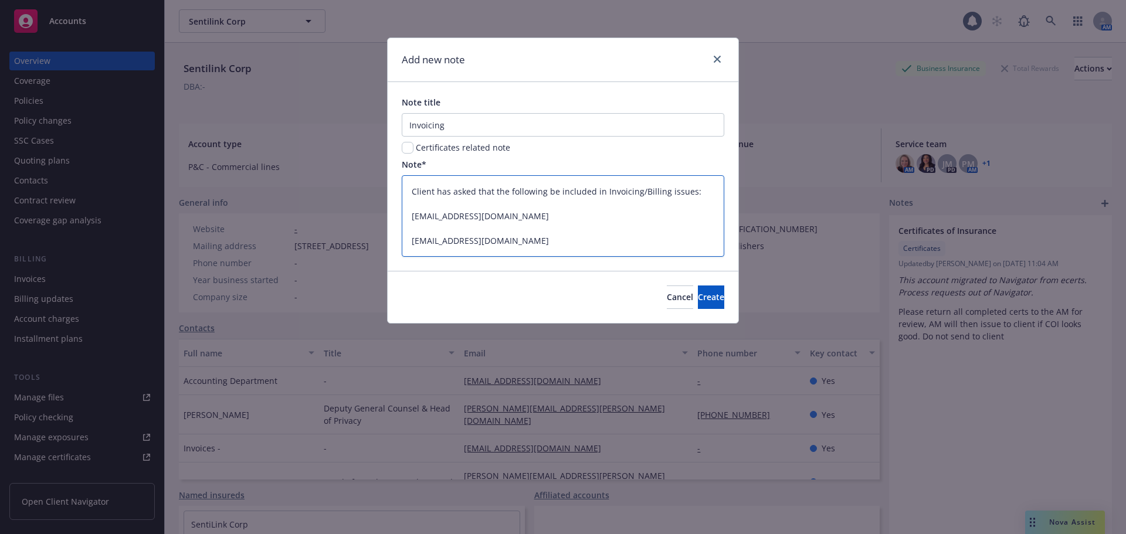
type textarea "x"
type textarea "Client has asked that the following be included in alInvoicing/Billing issues: …"
type textarea "x"
type textarea "Client has asked that the following be included in allInvoicing/Billing issues:…"
type textarea "x"
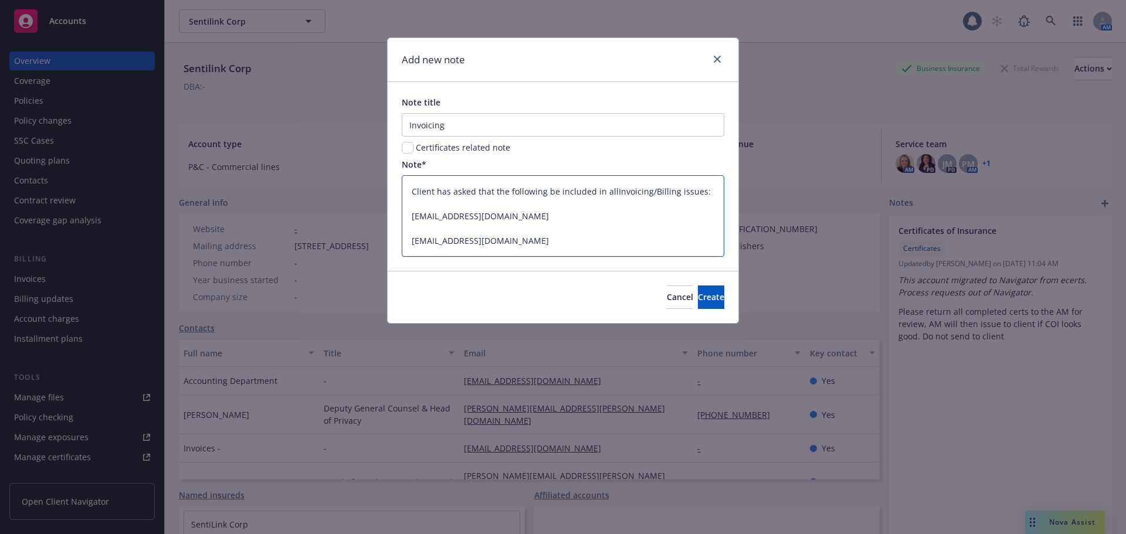
type textarea "Client has asked that the following be included in all Invoicing/Billing issues…"
type textarea "x"
type textarea "Client has asked that the following be included in all Invoicing/Billing issues…"
click at [698, 297] on span "Create" at bounding box center [711, 296] width 26 height 11
type textarea "x"
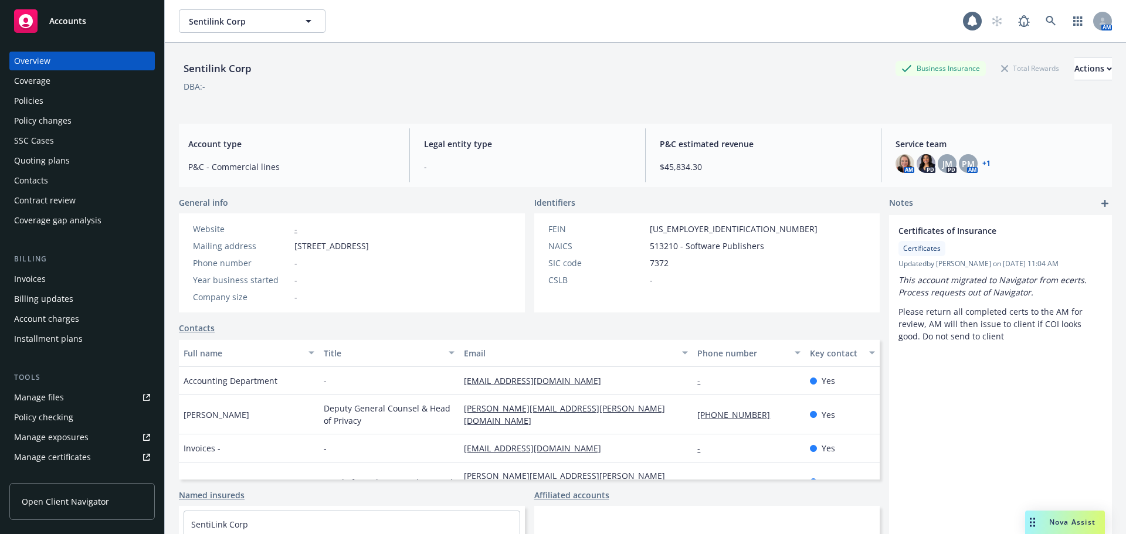
click at [987, 415] on div "Certificates of Insurance Certificates Updated by Nancy Pardo on 03/18/2025, 11…" at bounding box center [1000, 414] width 223 height 398
click at [1101, 202] on icon "add" at bounding box center [1104, 203] width 7 height 7
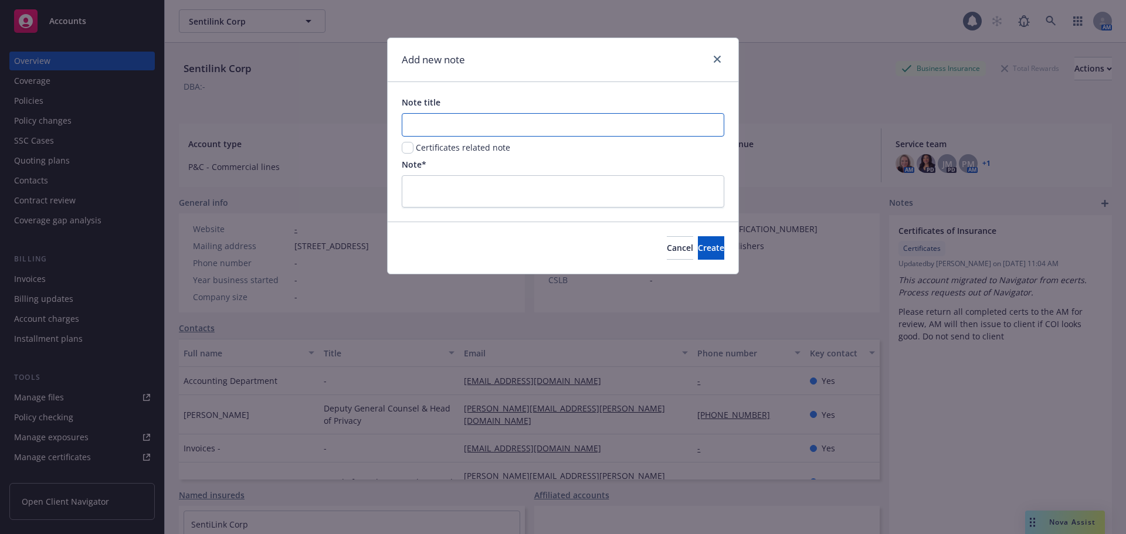
click at [462, 123] on input "Note title" at bounding box center [563, 124] width 323 height 23
type input "Invoicing"
click at [422, 183] on textarea at bounding box center [563, 191] width 323 height 32
type textarea "x"
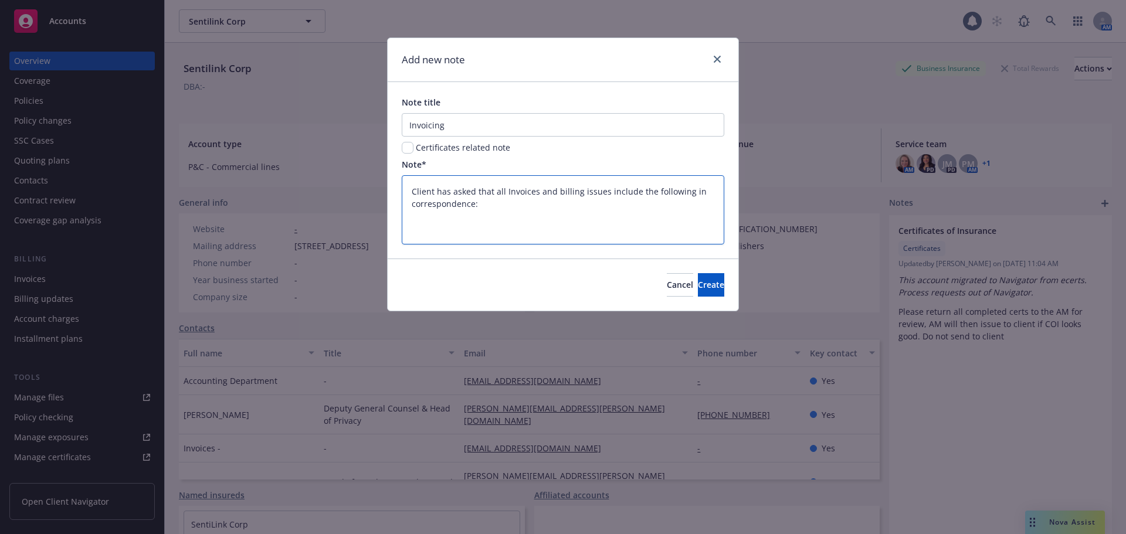
paste textarea "Send all invoices & accounting matters to: bills@sentilink.com accounting@senti…"
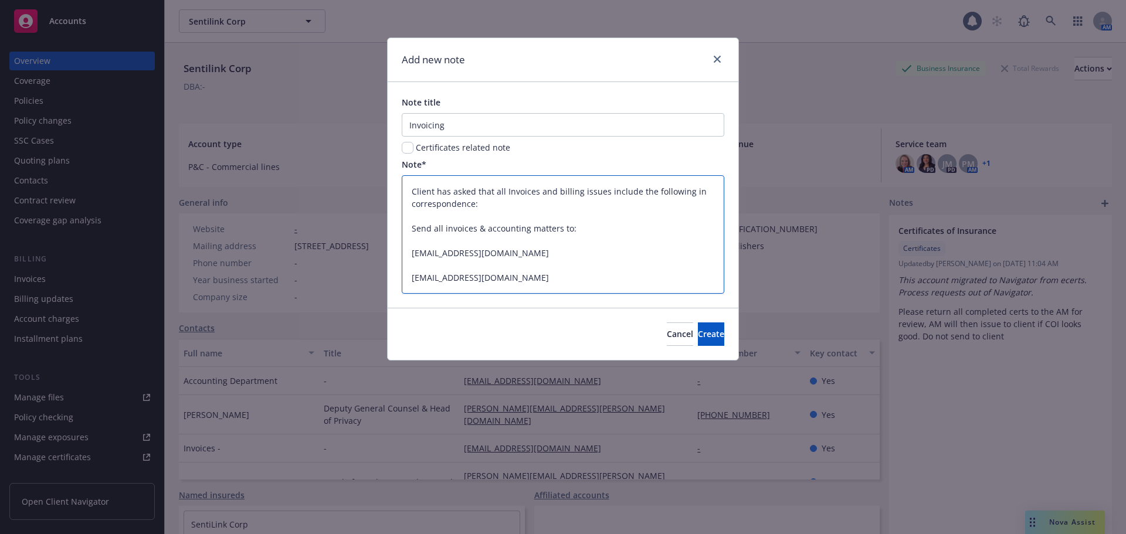
click at [411, 252] on textarea "Client has asked that all Invoices and billing issues include the following in …" at bounding box center [563, 234] width 323 height 118
click at [412, 252] on textarea "Client has asked that all Invoices and billing issues include the following in …" at bounding box center [563, 234] width 323 height 118
click at [698, 338] on span "Create" at bounding box center [711, 333] width 26 height 11
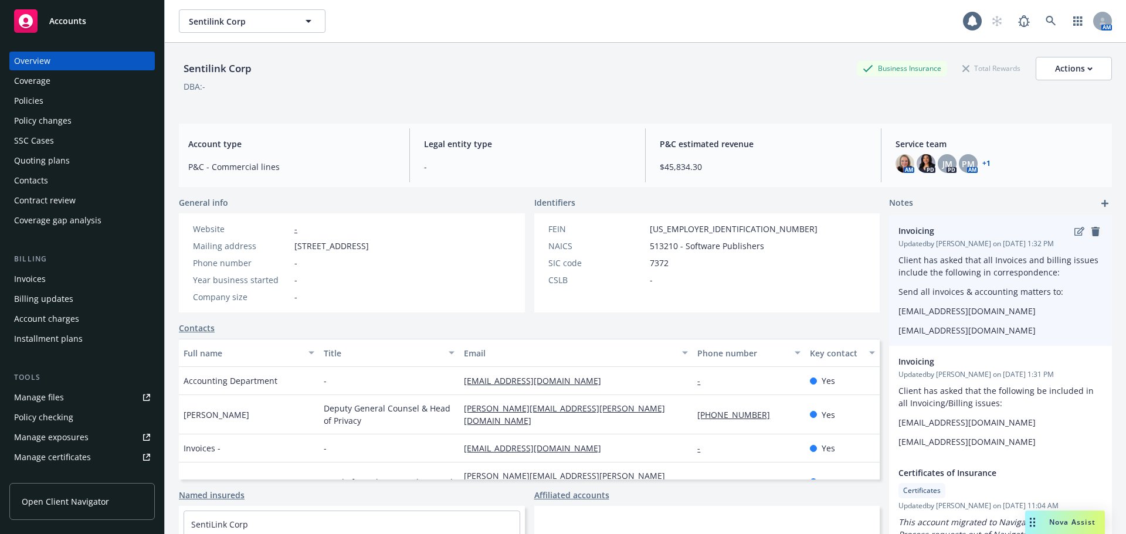
click at [1091, 233] on icon "remove" at bounding box center [1095, 231] width 8 height 9
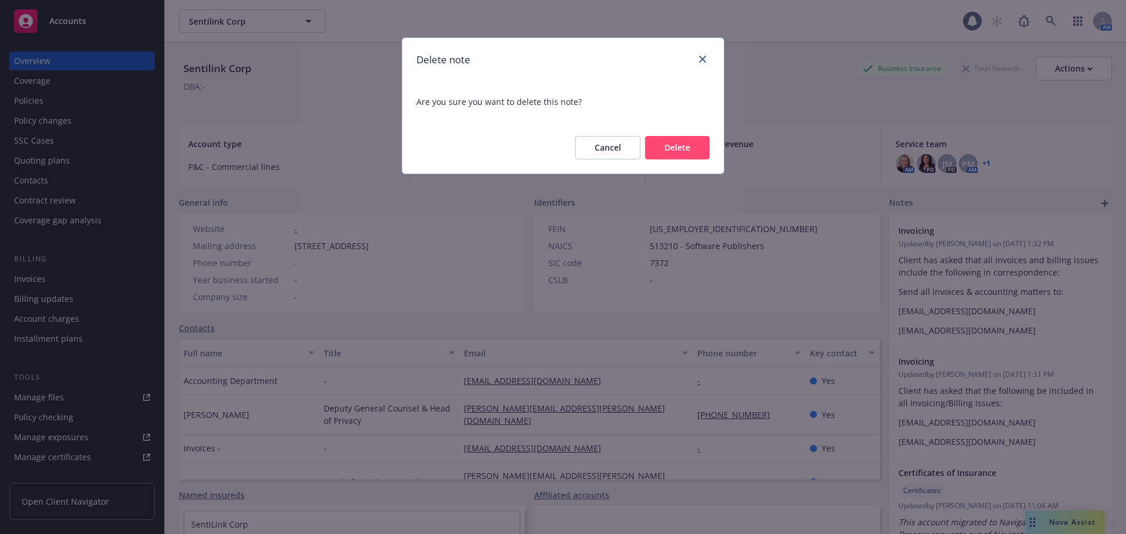
click at [661, 146] on button "Delete" at bounding box center [677, 147] width 65 height 23
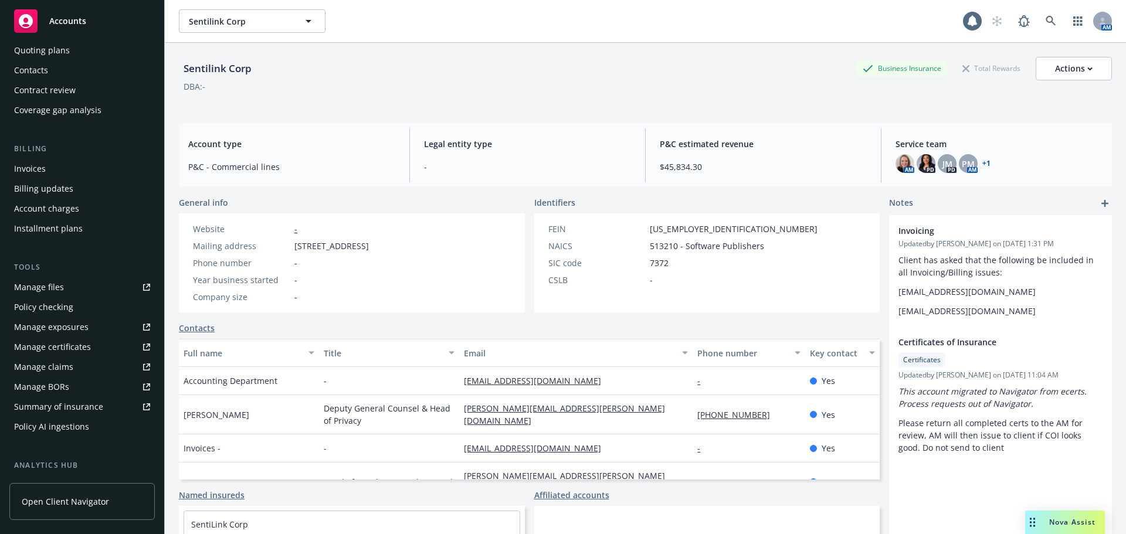
scroll to position [117, 0]
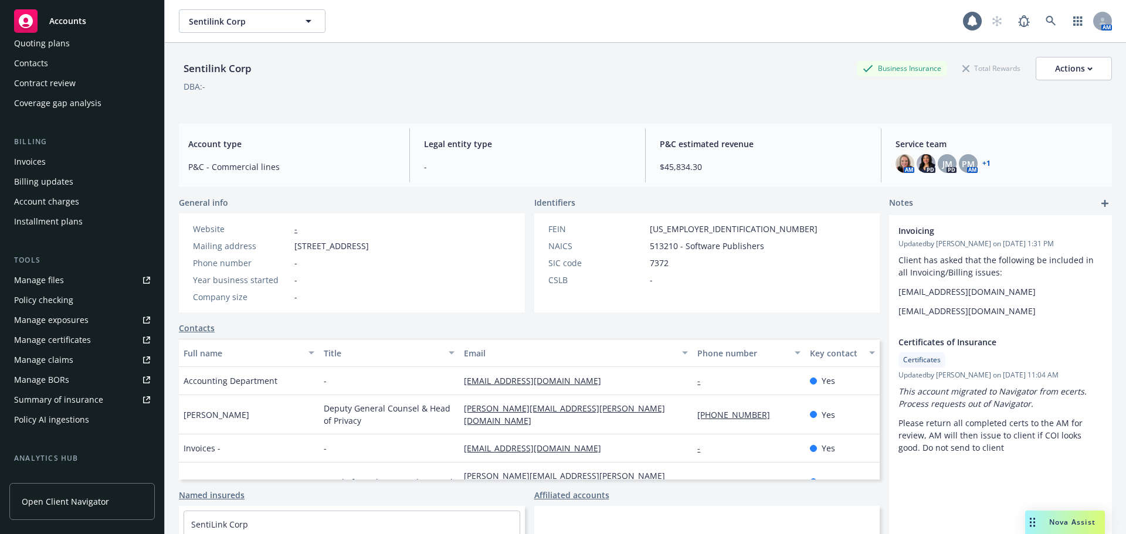
click at [34, 164] on div "Invoices" at bounding box center [30, 161] width 32 height 19
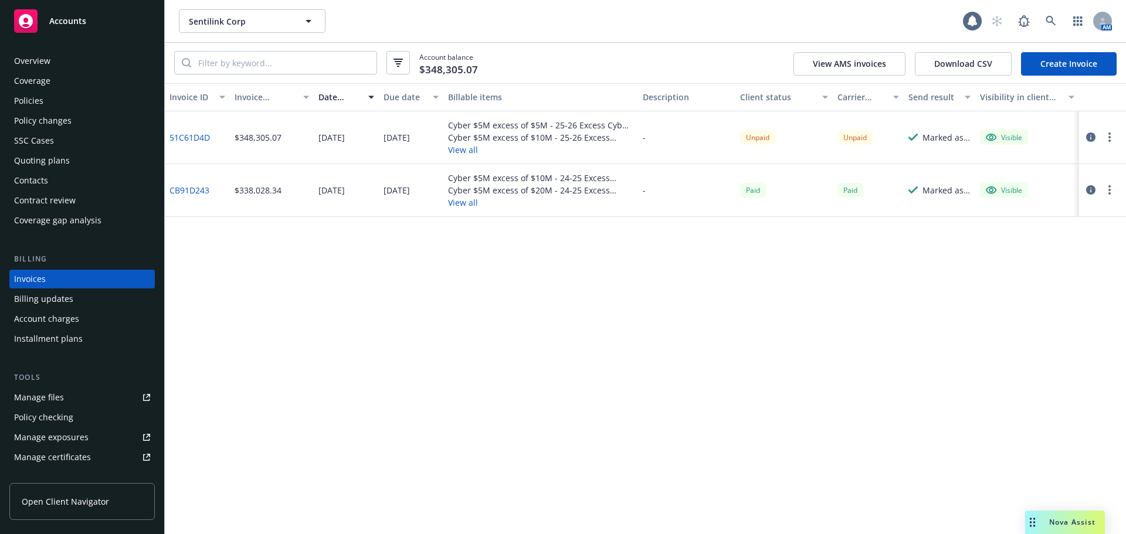
click at [36, 59] on div "Overview" at bounding box center [32, 61] width 36 height 19
